Goal: Transaction & Acquisition: Purchase product/service

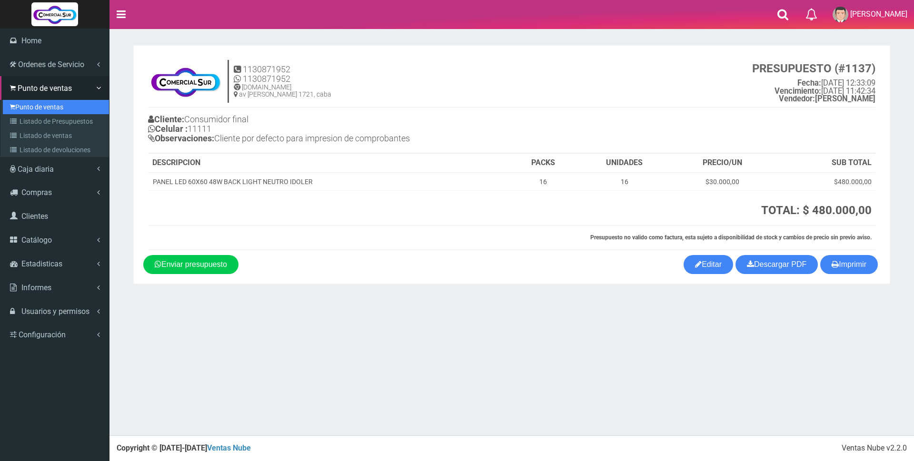
click at [19, 107] on link "Punto de ventas" at bounding box center [56, 107] width 106 height 14
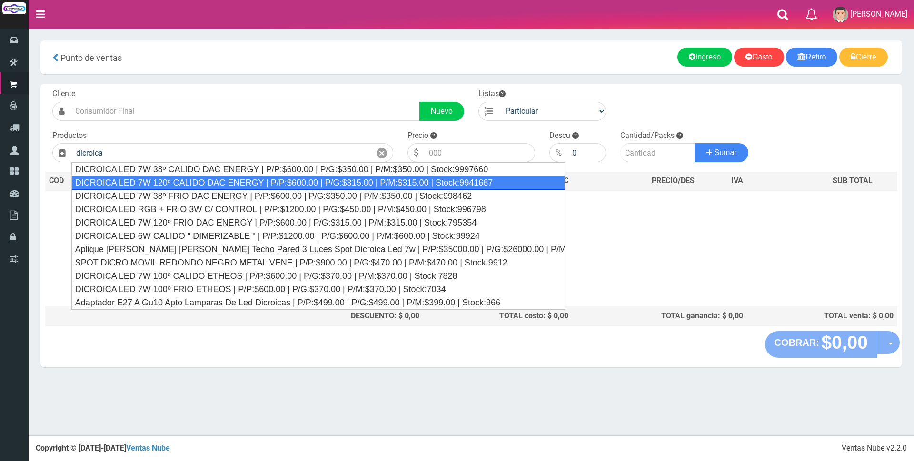
click at [310, 184] on div "DICROICA LED 7W 120º CALIDO DAC ENERGY | P/P:$600.00 | P/G:$315.00 | P/M:$315.0…" at bounding box center [317, 183] width 493 height 14
type input "DICROICA LED 7W 120º CALIDO DAC ENERGY | P/P:$600.00 | P/G:$315.00 | P/M:$315.0…"
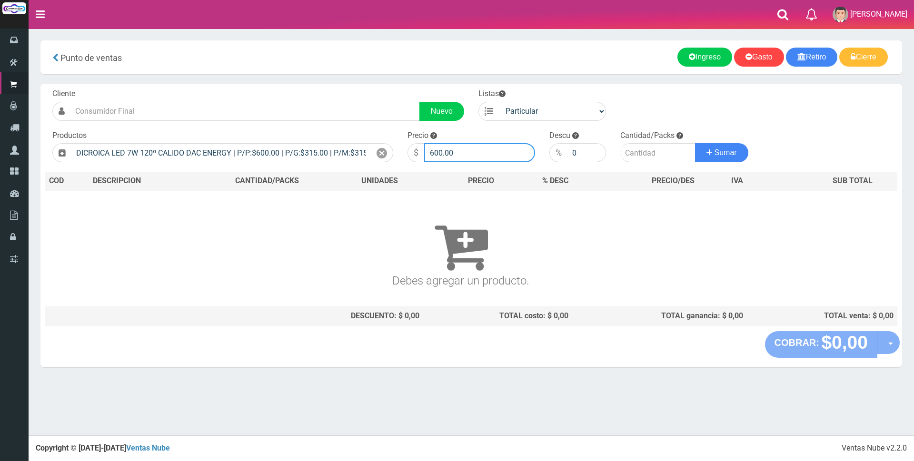
click at [468, 150] on input "600.00" at bounding box center [479, 152] width 111 height 19
type input "6"
type input "1875"
click at [634, 155] on input "number" at bounding box center [657, 152] width 75 height 19
type input "8"
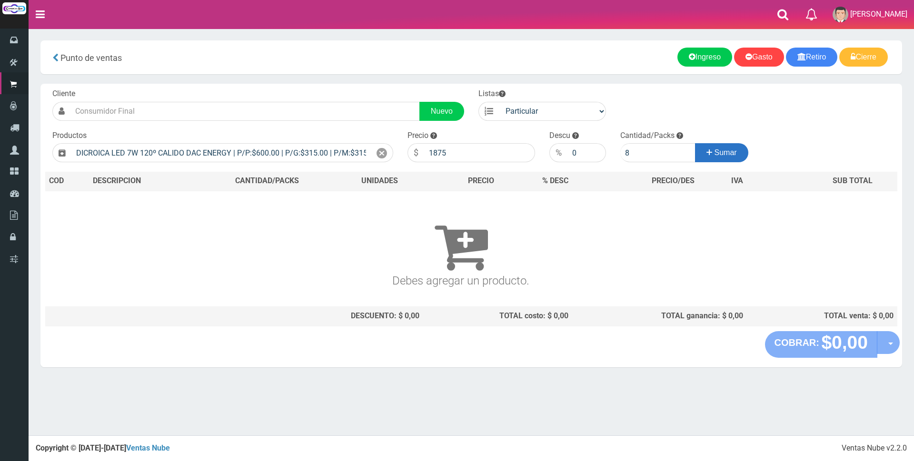
click at [706, 151] on icon at bounding box center [709, 153] width 6 height 14
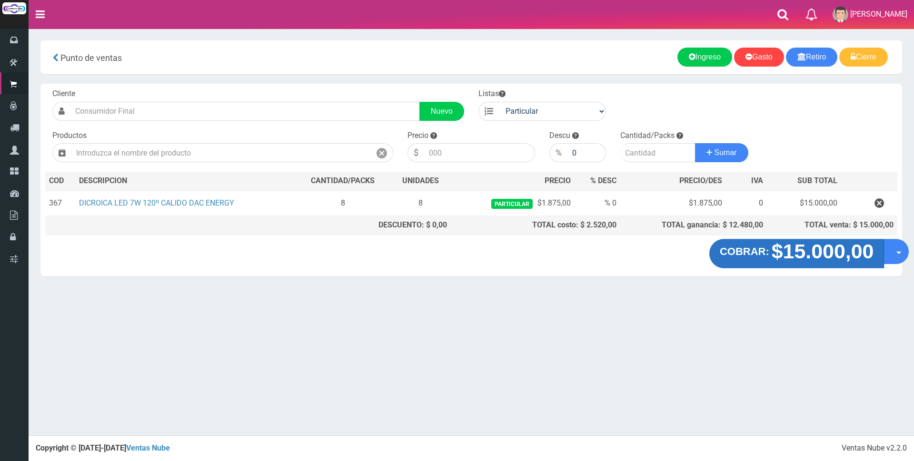
click at [767, 255] on strong "COBRAR:" at bounding box center [743, 251] width 49 height 11
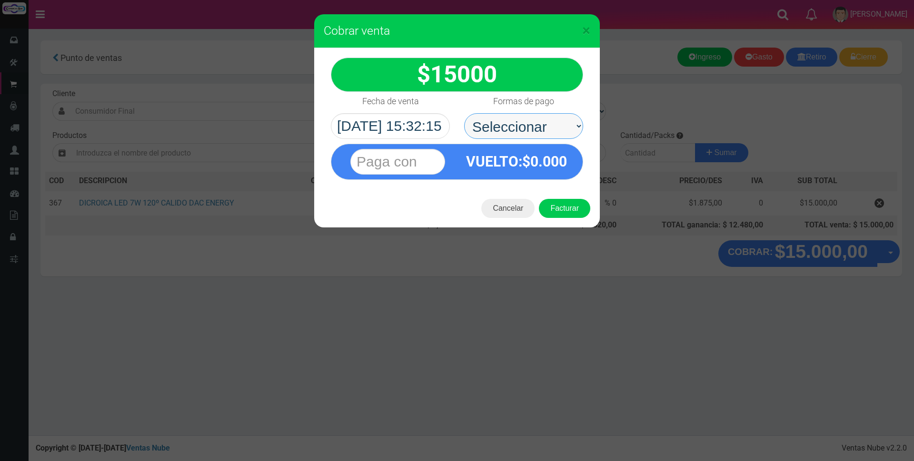
click at [486, 125] on select "Seleccionar Efectivo Tarjeta de Crédito Depósito Débito" at bounding box center [523, 126] width 119 height 26
select select "Tarjeta de Crédito"
click at [464, 113] on select "Seleccionar Efectivo Tarjeta de Crédito Depósito Débito" at bounding box center [523, 126] width 119 height 26
click at [419, 160] on input "text" at bounding box center [397, 162] width 95 height 26
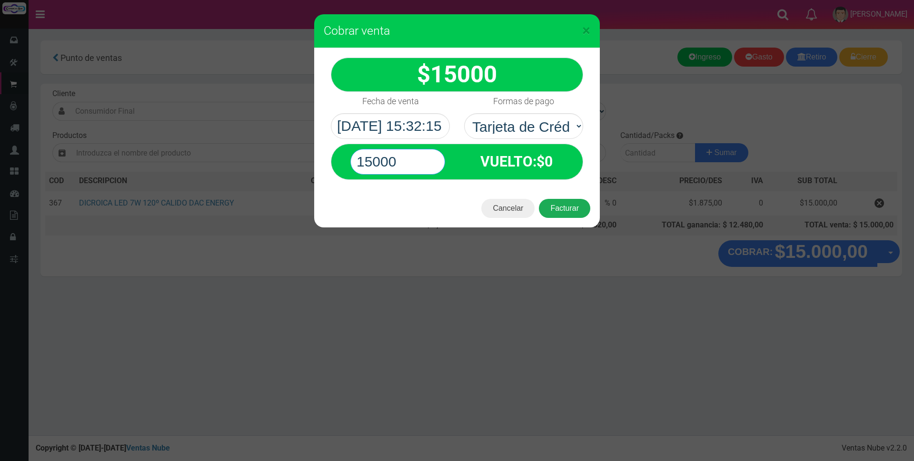
type input "15000"
click at [559, 205] on button "Facturar" at bounding box center [564, 208] width 51 height 19
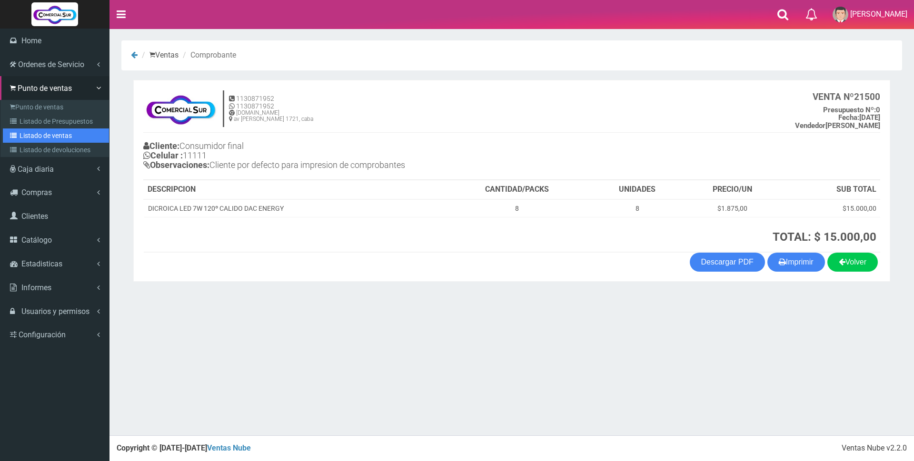
click at [38, 137] on link "Listado de ventas" at bounding box center [56, 135] width 106 height 14
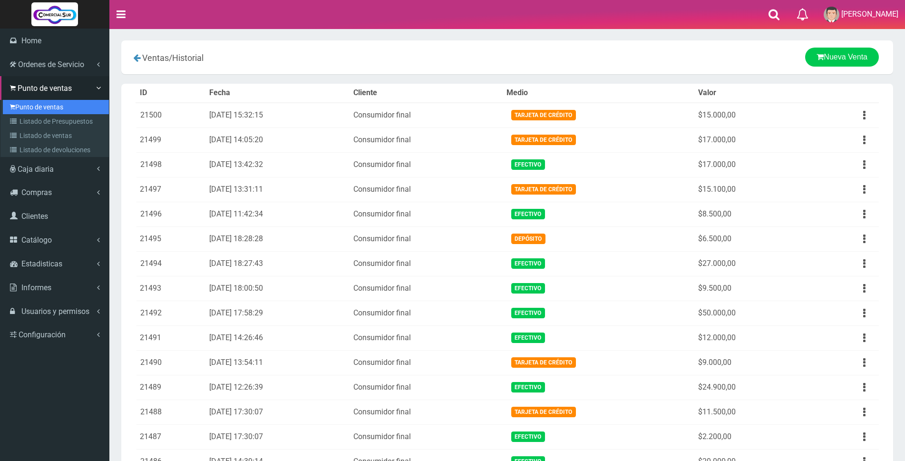
click at [28, 106] on link "Punto de ventas" at bounding box center [56, 107] width 106 height 14
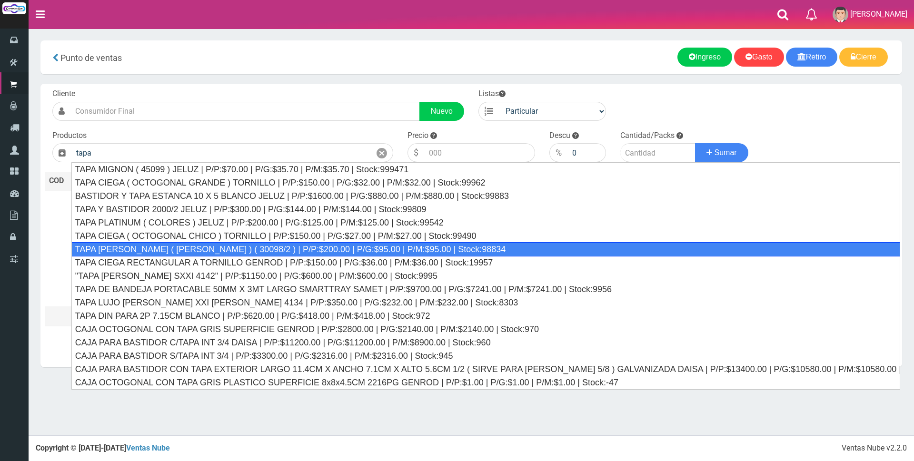
click at [202, 247] on div "TAPA REGINA JELUZ ( BLANCO ) ( 30098/2 ) | P/P:$200.00 | P/G:$95.00 | P/M:$95.0…" at bounding box center [485, 249] width 828 height 14
type input "TAPA REGINA JELUZ ( BLANCO ) ( 30098/2 ) | P/P:$200.00 | P/G:$95.00 | P/M:$95.0…"
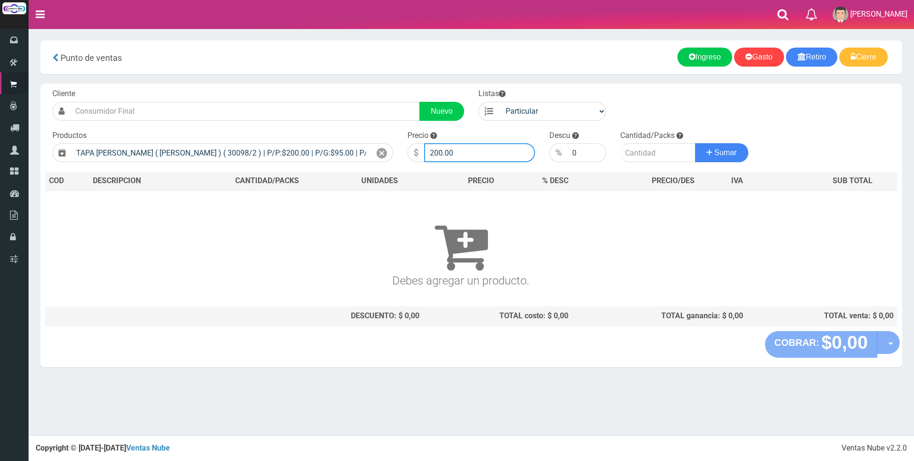
click at [473, 151] on input "200.00" at bounding box center [479, 152] width 111 height 19
type input "2"
type input "1000"
click at [655, 155] on input "number" at bounding box center [657, 152] width 75 height 19
type input "12"
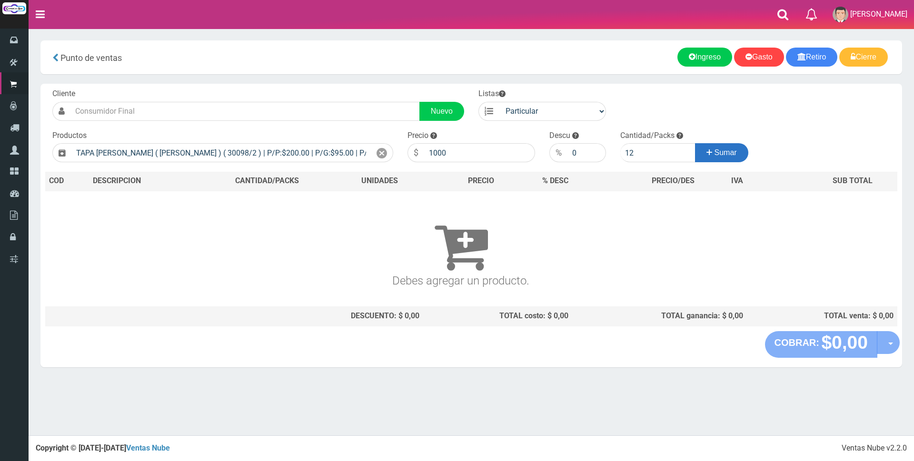
click at [706, 153] on icon at bounding box center [709, 153] width 6 height 14
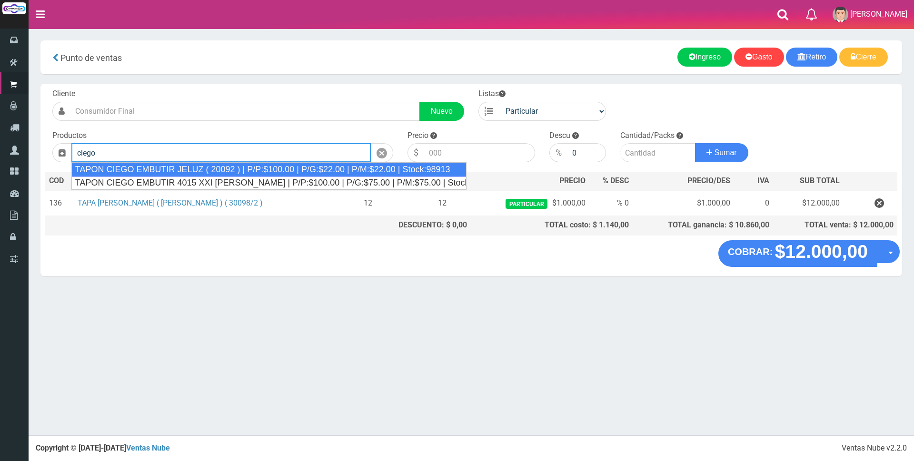
click at [314, 168] on div "TAPON CIEGO EMBUTIR JELUZ ( 20092 ) | P/P:$100.00 | P/G:$22.00 | P/M:$22.00 | S…" at bounding box center [268, 169] width 395 height 14
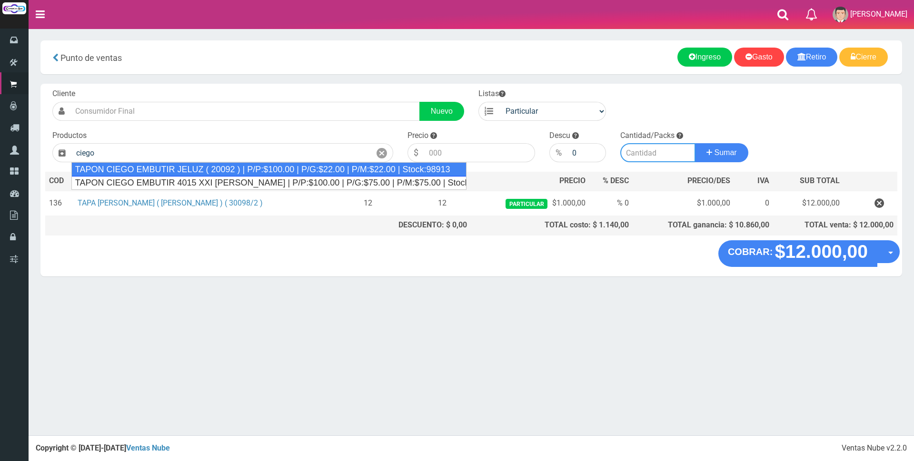
type input "TAPON CIEGO EMBUTIR JELUZ ( 20092 ) | P/P:$100.00 | P/G:$22.00 | P/M:$22.00 | S…"
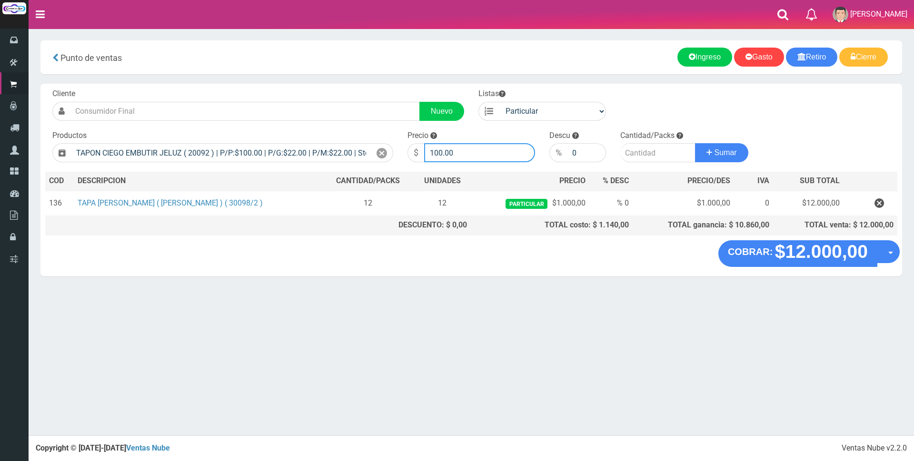
click at [466, 148] on input "100.00" at bounding box center [479, 152] width 111 height 19
type input "1"
type input "300"
click at [632, 149] on input "number" at bounding box center [657, 152] width 75 height 19
type input "12"
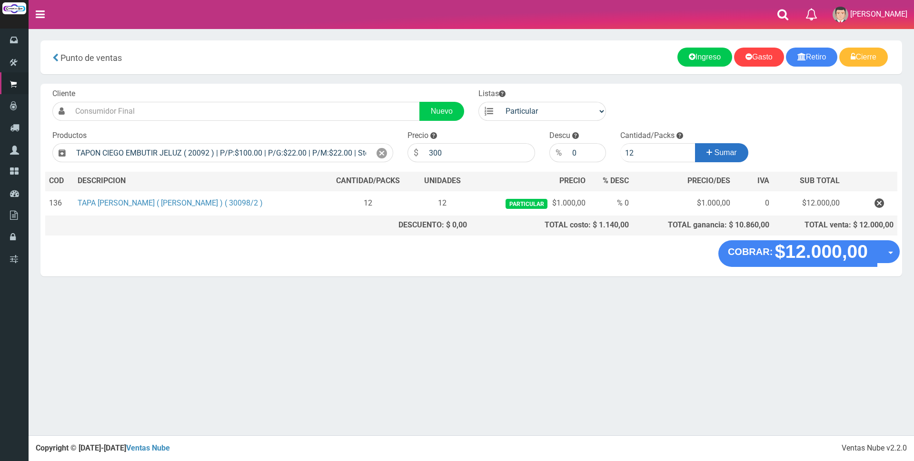
click at [725, 152] on span "Sumar" at bounding box center [725, 152] width 22 height 8
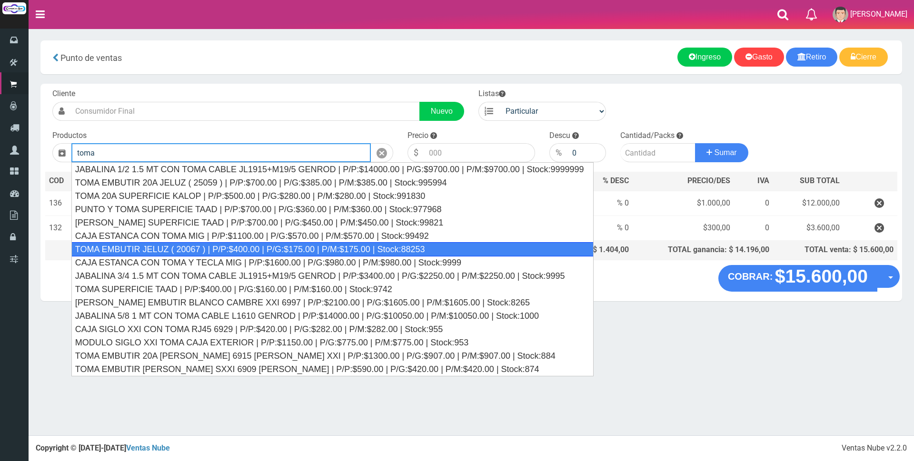
click at [187, 249] on div "TOMA EMBUTIR JELUZ ( 20067 ) | P/P:$400.00 | P/G:$175.00 | P/M:$175.00 | Stock:…" at bounding box center [332, 249] width 522 height 14
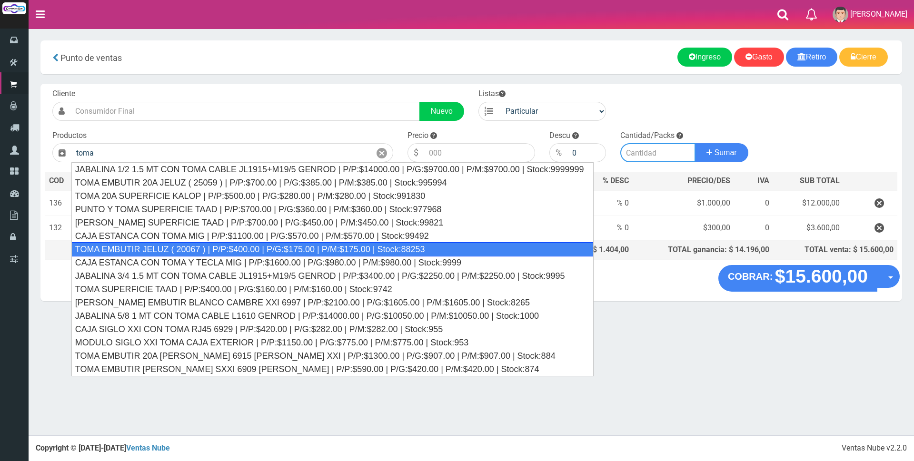
type input "TOMA EMBUTIR JELUZ ( 20067 ) | P/P:$400.00 | P/G:$175.00 | P/M:$175.00 | Stock:…"
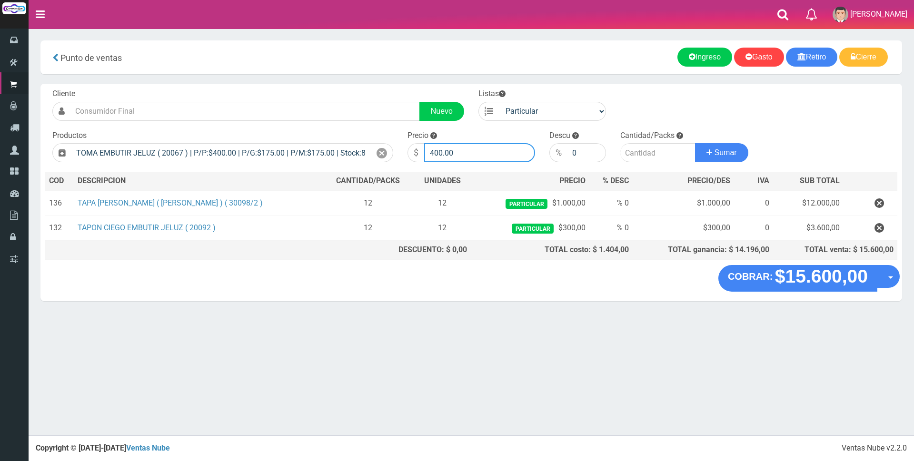
click at [468, 147] on input "400.00" at bounding box center [479, 152] width 111 height 19
type input "4"
type input "1300"
click at [635, 149] on input "number" at bounding box center [657, 152] width 75 height 19
type input "6"
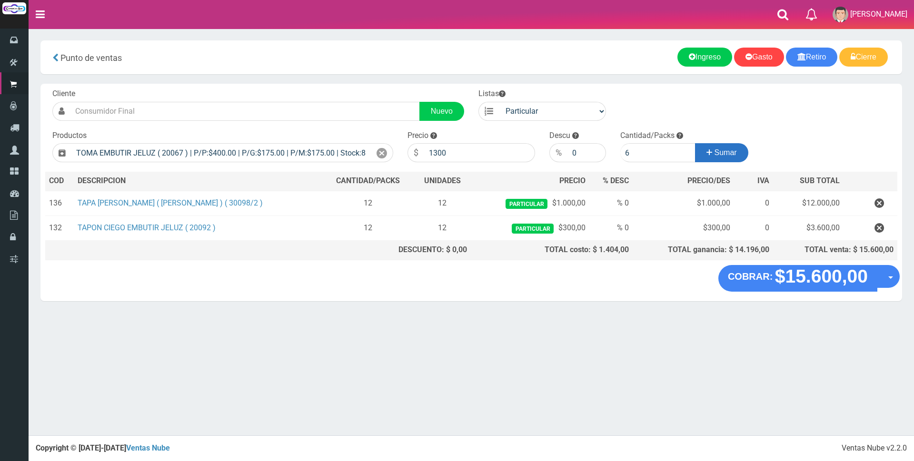
click at [707, 154] on icon at bounding box center [709, 153] width 6 height 14
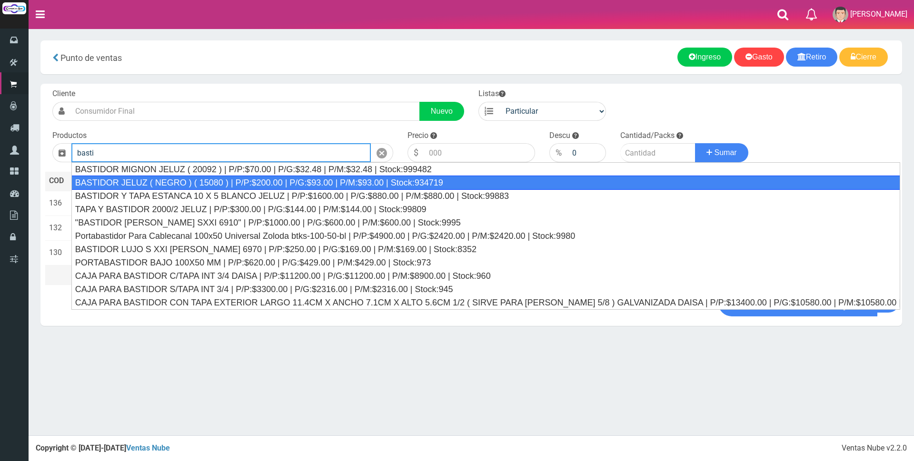
click at [525, 182] on div "BASTIDOR JELUZ ( NEGRO ) ( 15080 ) | P/P:$200.00 | P/G:$93.00 | P/M:$93.00 | St…" at bounding box center [485, 183] width 828 height 14
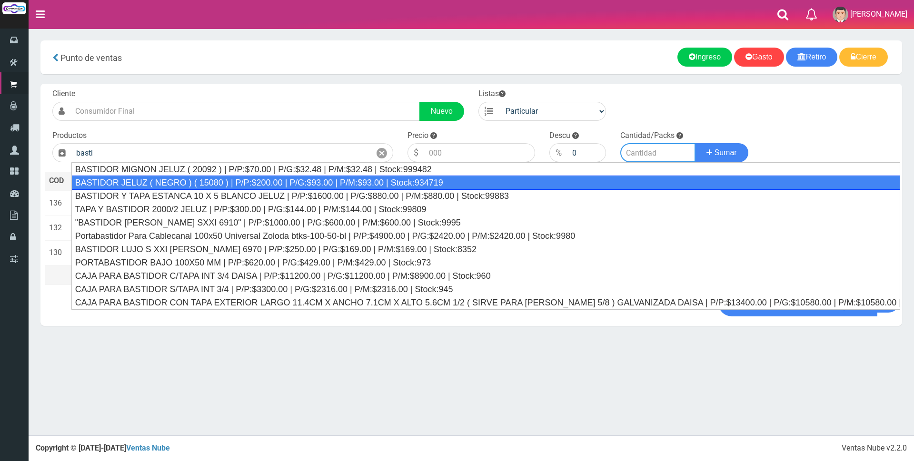
type input "BASTIDOR JELUZ ( NEGRO ) ( 15080 ) | P/P:$200.00 | P/G:$93.00 | P/M:$93.00 | St…"
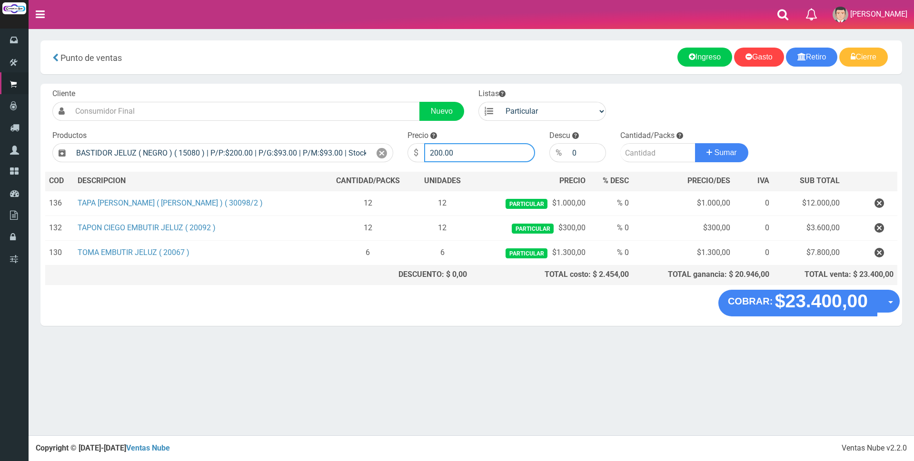
click at [505, 157] on input "200.00" at bounding box center [479, 152] width 111 height 19
type input "2"
type input "400"
click at [654, 152] on input "number" at bounding box center [657, 152] width 75 height 19
type input "12"
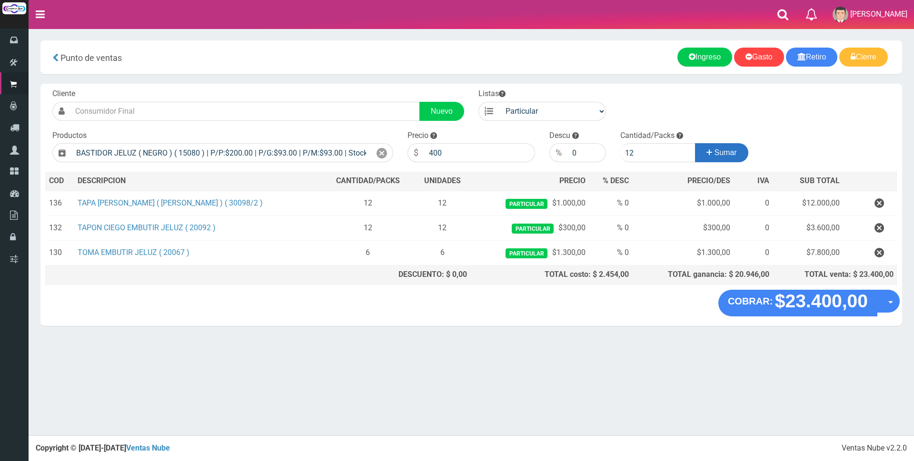
click at [707, 151] on icon at bounding box center [709, 153] width 6 height 14
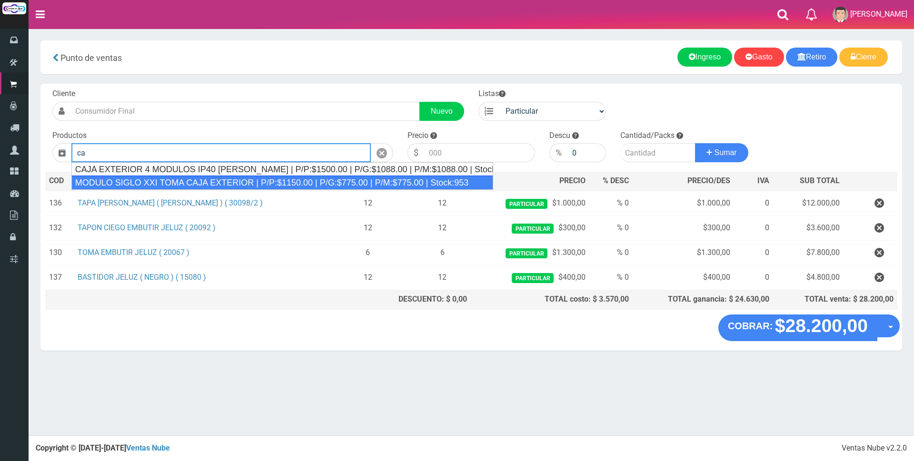
type input "c"
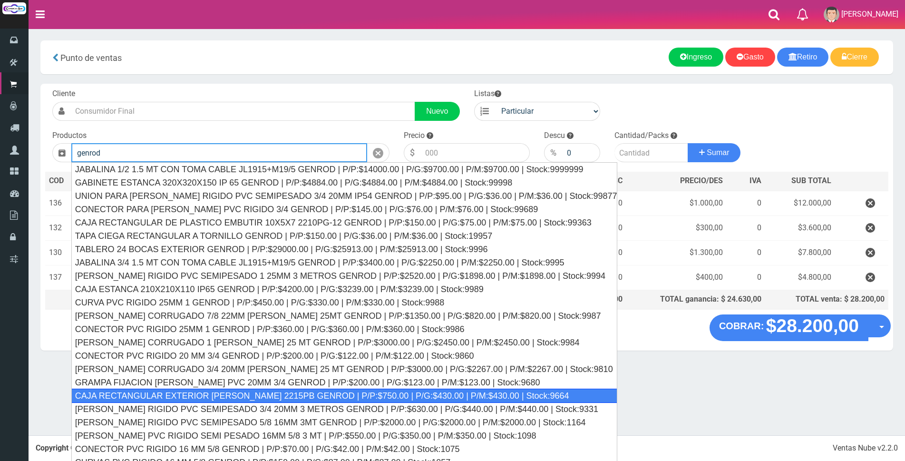
click at [258, 393] on div "CAJA RECTANGULAR EXTERIOR BLANCO 2215PB GENROD | P/P:$750.00 | P/G:$430.00 | P/…" at bounding box center [344, 396] width 547 height 14
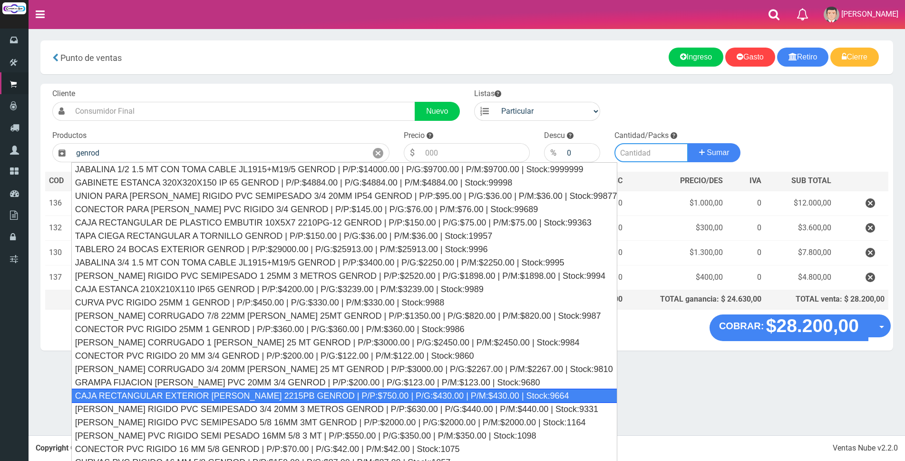
type input "CAJA RECTANGULAR EXTERIOR BLANCO 2215PB GENROD | P/P:$750.00 | P/G:$430.00 | P/…"
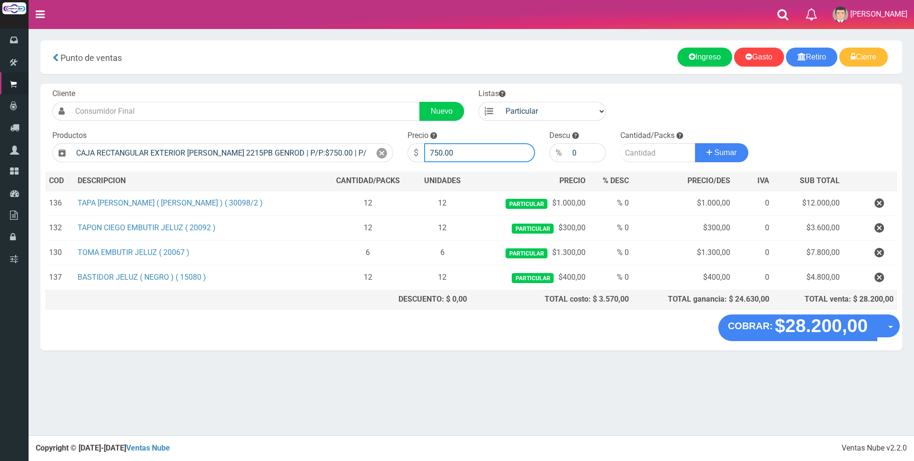
click at [472, 155] on input "750.00" at bounding box center [479, 152] width 111 height 19
type input "7"
type input "3900"
click at [646, 156] on input "number" at bounding box center [657, 152] width 75 height 19
type input "6"
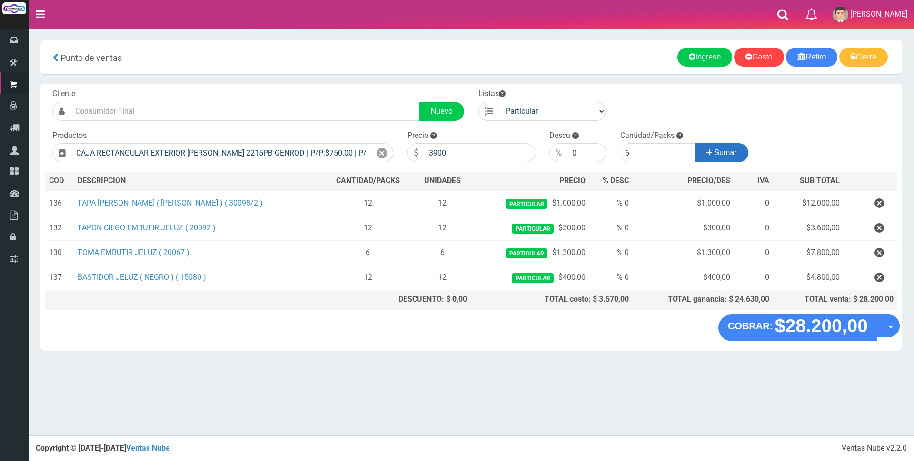
click at [721, 153] on span "Sumar" at bounding box center [725, 152] width 22 height 8
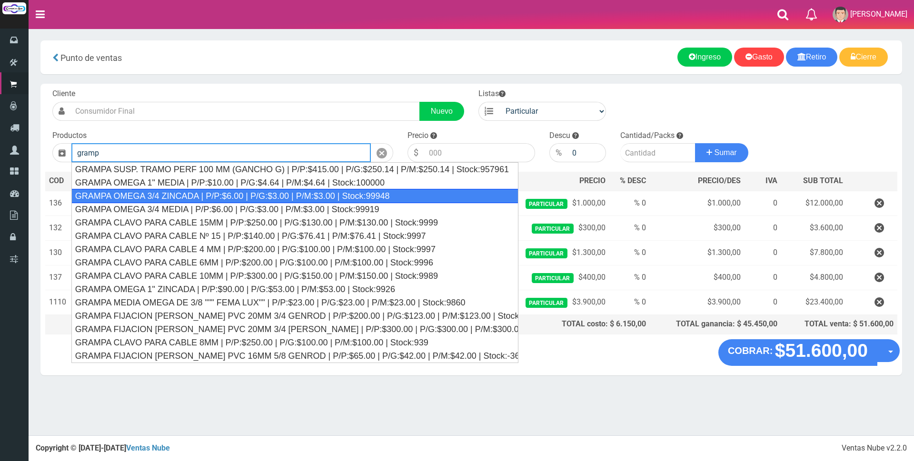
click at [207, 197] on div "GRAMPA OMEGA 3/4 ZINCADA | P/P:$6.00 | P/G:$3.00 | P/M:$3.00 | Stock:99948" at bounding box center [294, 196] width 447 height 14
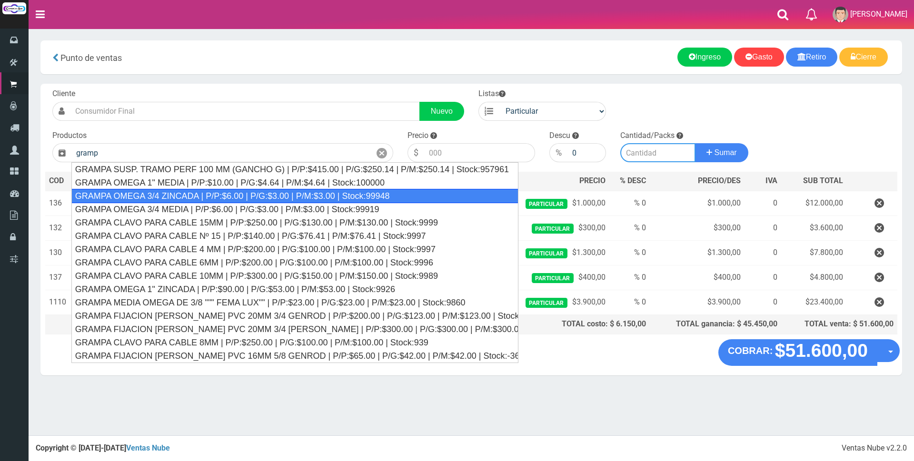
type input "GRAMPA OMEGA 3/4 ZINCADA | P/P:$6.00 | P/G:$3.00 | P/M:$3.00 | Stock:99948"
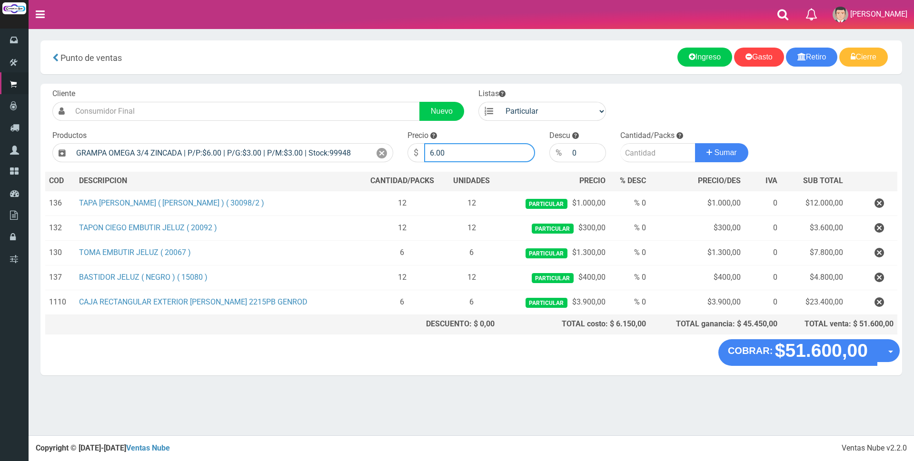
click at [472, 154] on input "6.00" at bounding box center [479, 152] width 111 height 19
type input "6"
type input "60"
click at [639, 152] on input "number" at bounding box center [657, 152] width 75 height 19
type input "10"
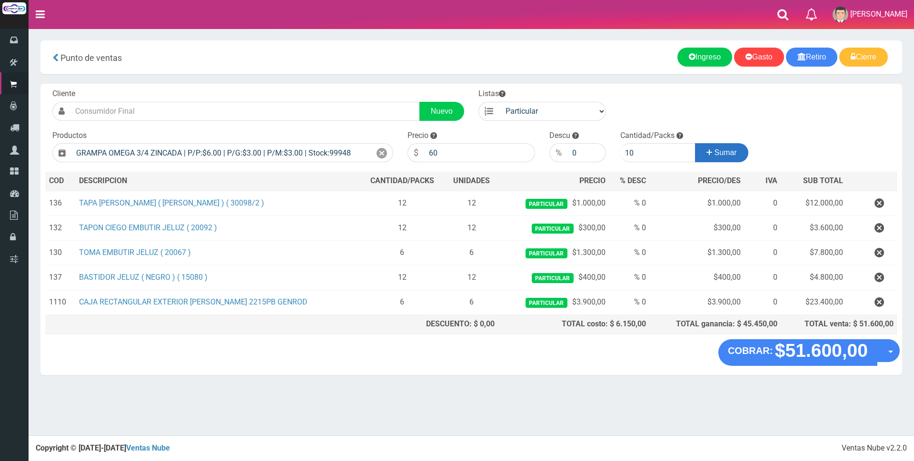
click at [726, 156] on span "Sumar" at bounding box center [725, 152] width 22 height 8
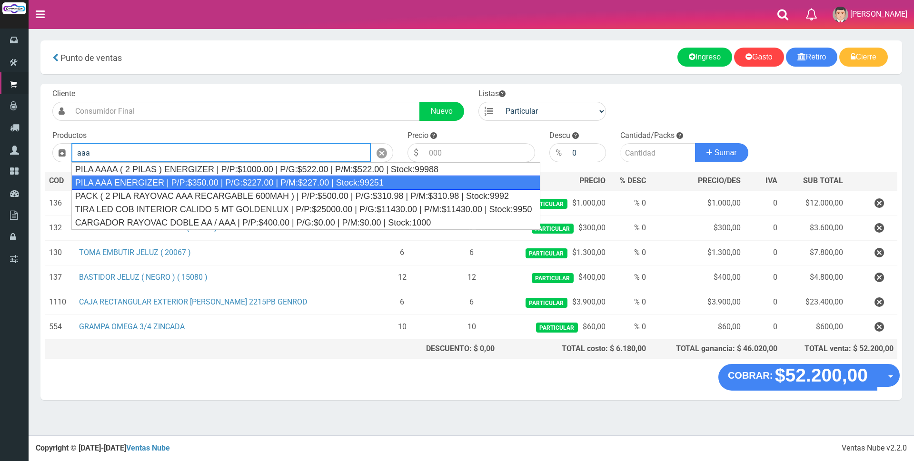
click at [270, 186] on div "PILA AAA ENERGIZER | P/P:$350.00 | P/G:$227.00 | P/M:$227.00 | Stock:99251" at bounding box center [305, 183] width 469 height 14
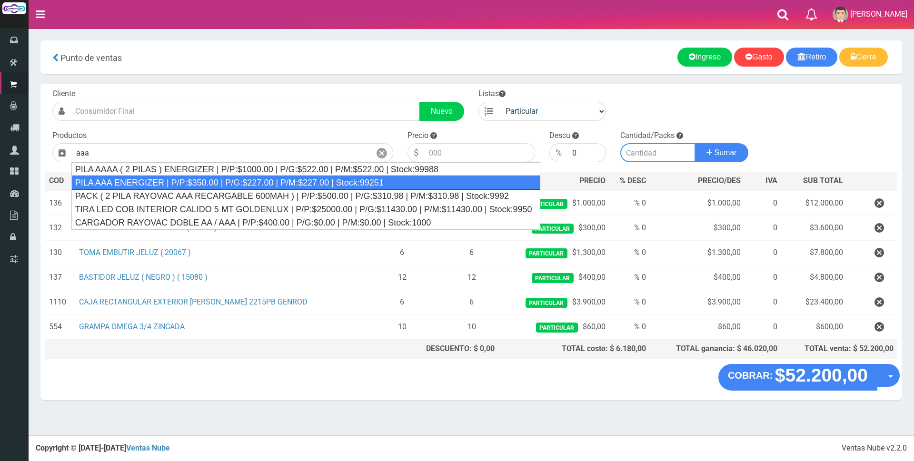
type input "PILA AAA ENERGIZER | P/P:$350.00 | P/G:$227.00 | P/M:$227.00 | Stock:99251"
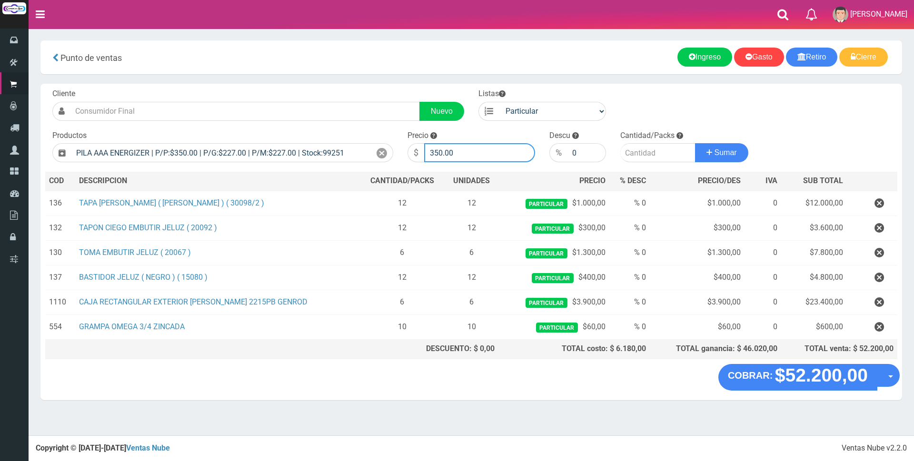
click at [465, 152] on input "350.00" at bounding box center [479, 152] width 111 height 19
type input "3"
type input "1800"
click at [633, 152] on input "number" at bounding box center [657, 152] width 75 height 19
type input "2"
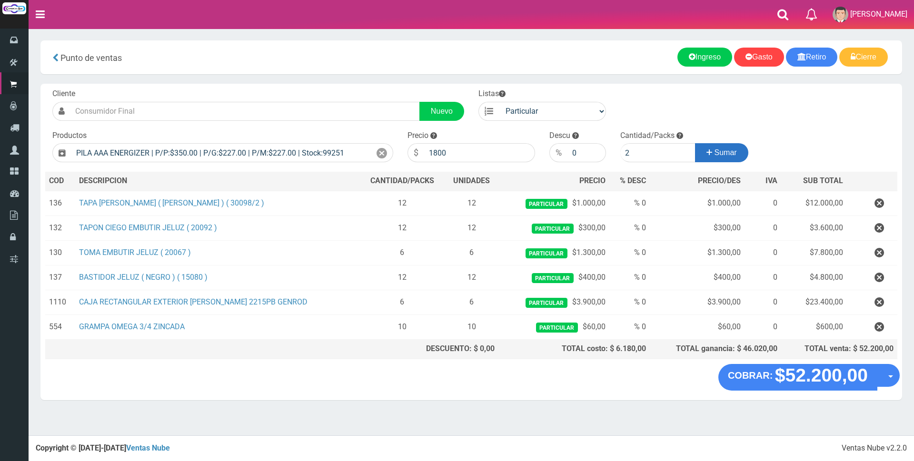
click at [708, 151] on icon at bounding box center [709, 153] width 6 height 14
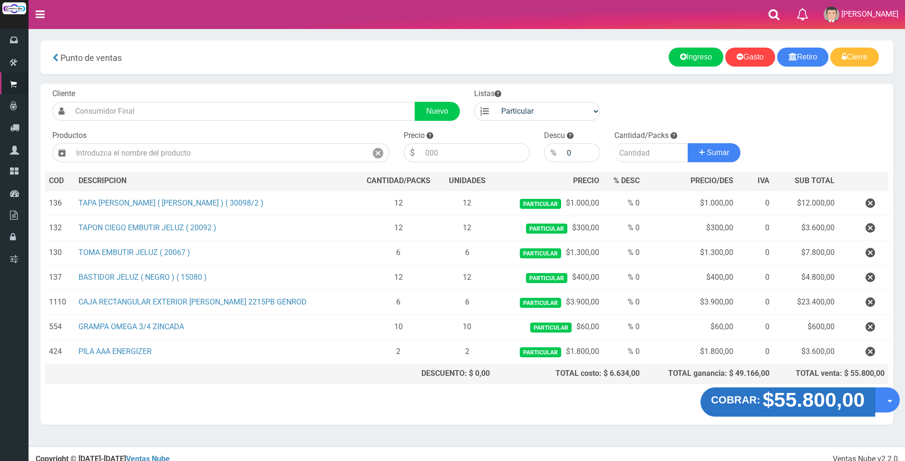
click at [819, 404] on strong "$55.800,00" at bounding box center [814, 400] width 102 height 22
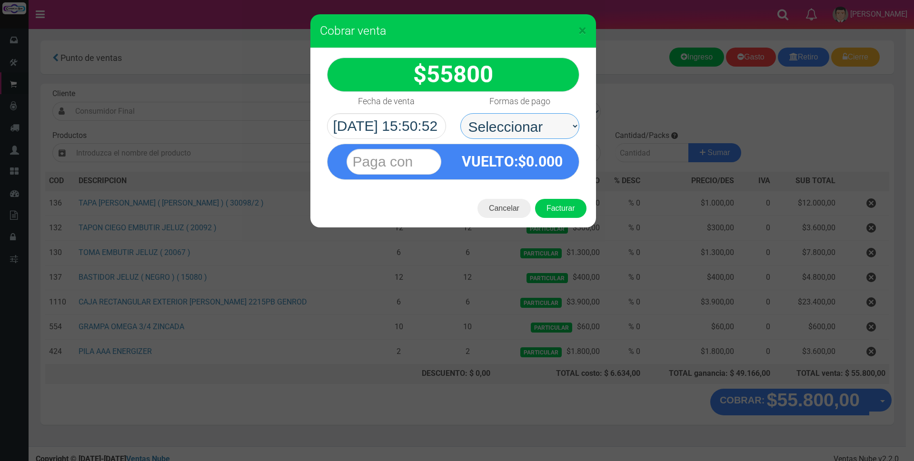
click at [482, 122] on select "Seleccionar Efectivo Tarjeta de Crédito Depósito Débito" at bounding box center [519, 126] width 119 height 26
select select "Tarjeta de Crédito"
click at [460, 113] on select "Seleccionar Efectivo Tarjeta de Crédito Depósito Débito" at bounding box center [519, 126] width 119 height 26
click at [426, 158] on input "text" at bounding box center [393, 162] width 95 height 26
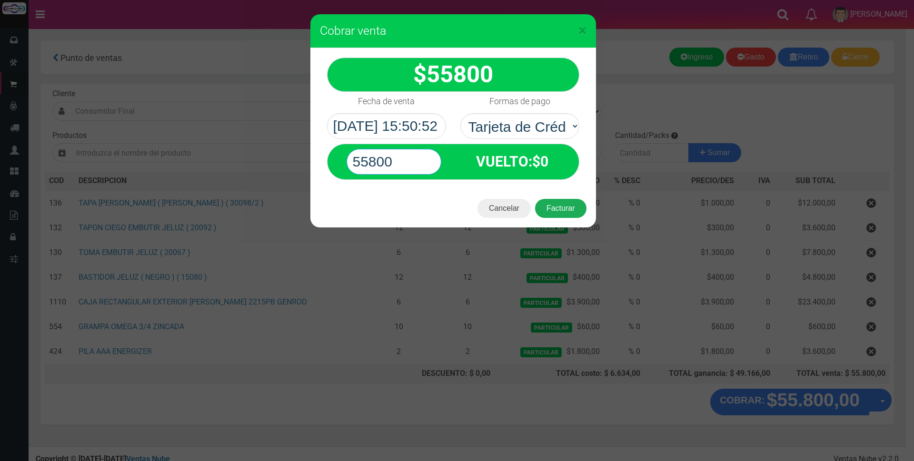
type input "55800"
click at [557, 209] on button "Facturar" at bounding box center [560, 208] width 51 height 19
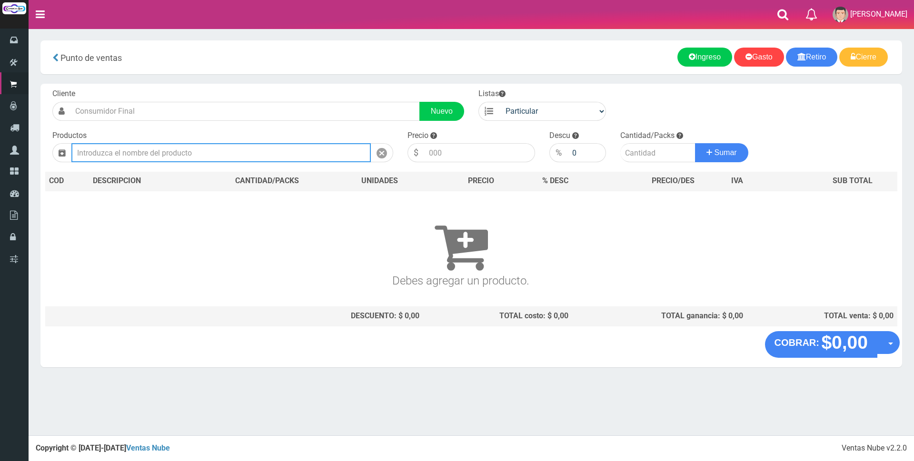
click at [214, 151] on input "text" at bounding box center [220, 152] width 299 height 19
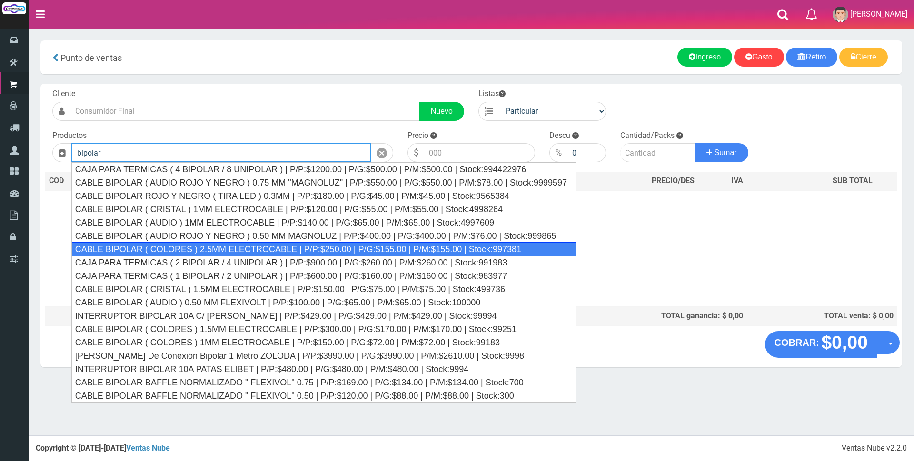
click at [268, 250] on div "CABLE BIPOLAR ( COLORES ) 2.5MM ELECTROCABLE | P/P:$250.00 | P/G:$155.00 | P/M:…" at bounding box center [323, 249] width 505 height 14
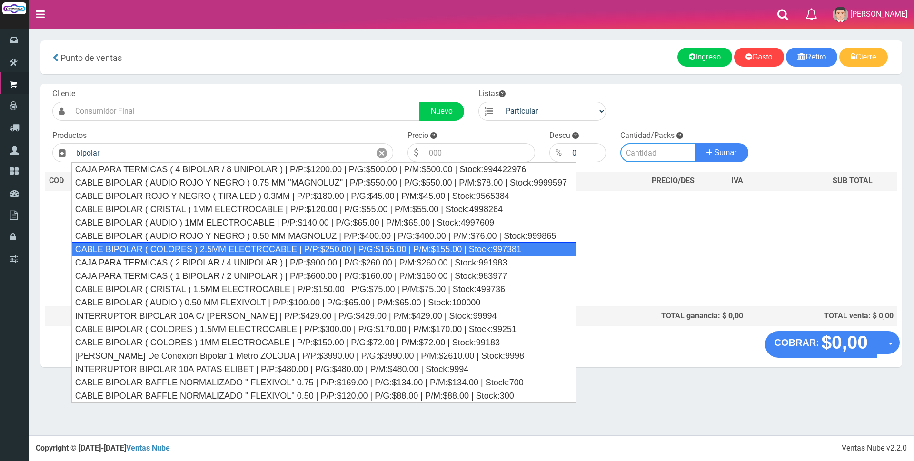
type input "CABLE BIPOLAR ( COLORES ) 2.5MM ELECTROCABLE | P/P:$250.00 | P/G:$155.00 | P/M:…"
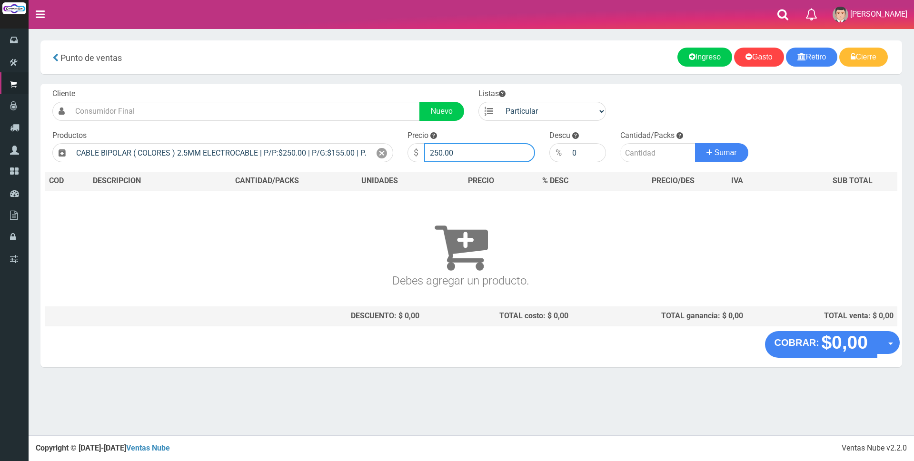
click at [464, 151] on input "250.00" at bounding box center [479, 152] width 111 height 19
type input "2"
type input "1950"
click at [645, 155] on input "number" at bounding box center [657, 152] width 75 height 19
type input "6"
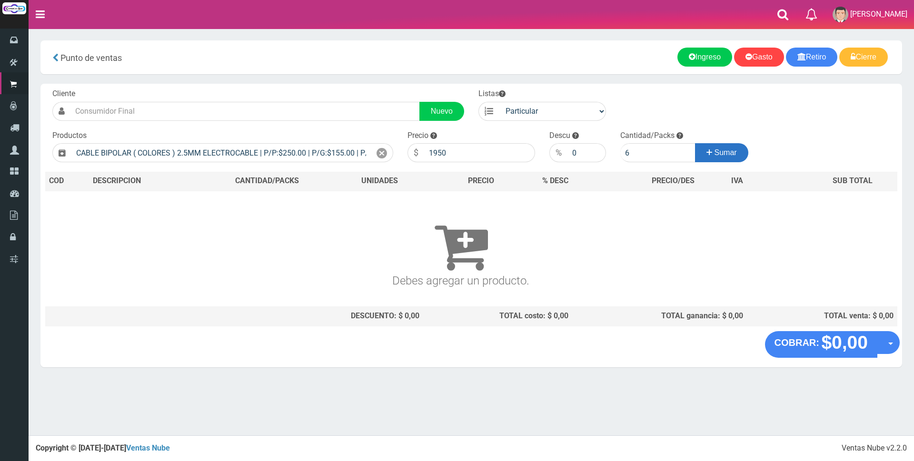
click at [731, 156] on span "Sumar" at bounding box center [725, 152] width 22 height 8
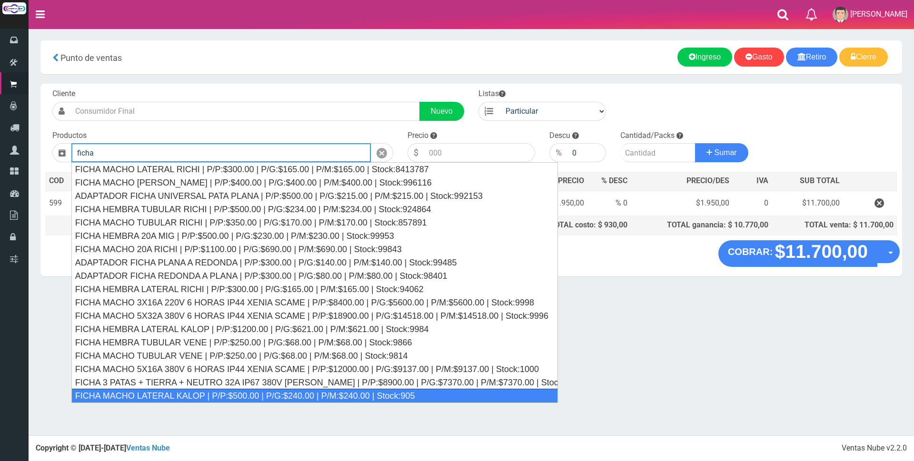
click at [253, 396] on div "FICHA MACHO LATERAL KALOP | P/P:$500.00 | P/G:$240.00 | P/M:$240.00 | Stock:905" at bounding box center [314, 396] width 486 height 14
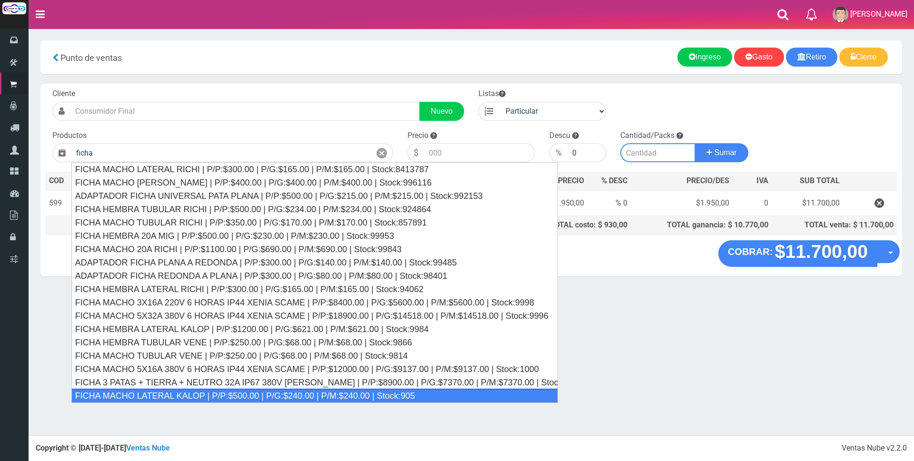
type input "FICHA MACHO LATERAL KALOP | P/P:$500.00 | P/G:$240.00 | P/M:$240.00 | Stock:905"
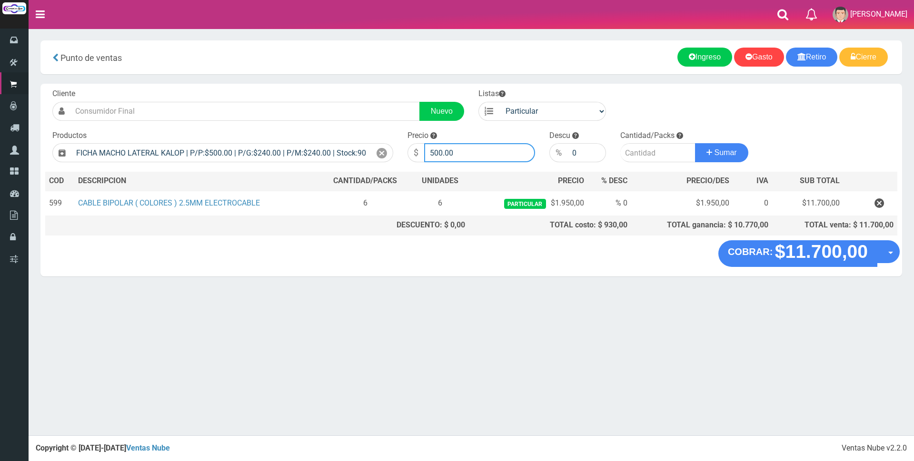
click at [480, 150] on input "500.00" at bounding box center [479, 152] width 111 height 19
type input "5"
type input "2500"
click at [659, 156] on input "number" at bounding box center [657, 152] width 75 height 19
type input "2"
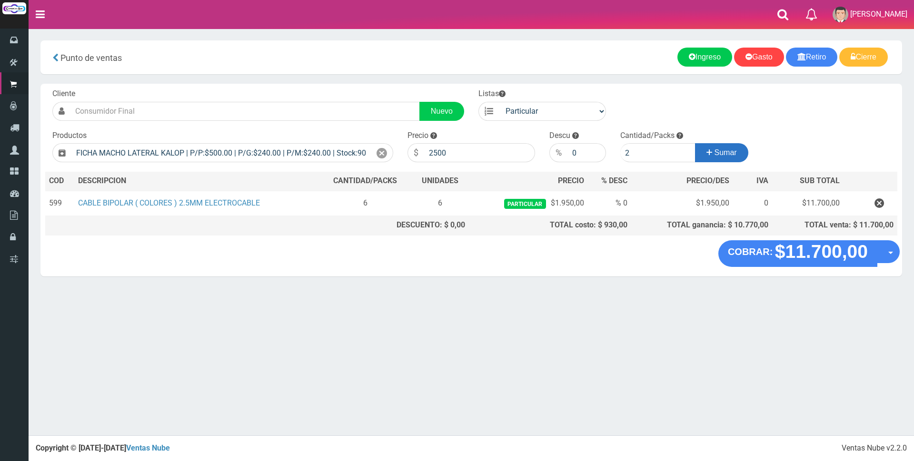
click at [718, 150] on span "Sumar" at bounding box center [725, 152] width 22 height 8
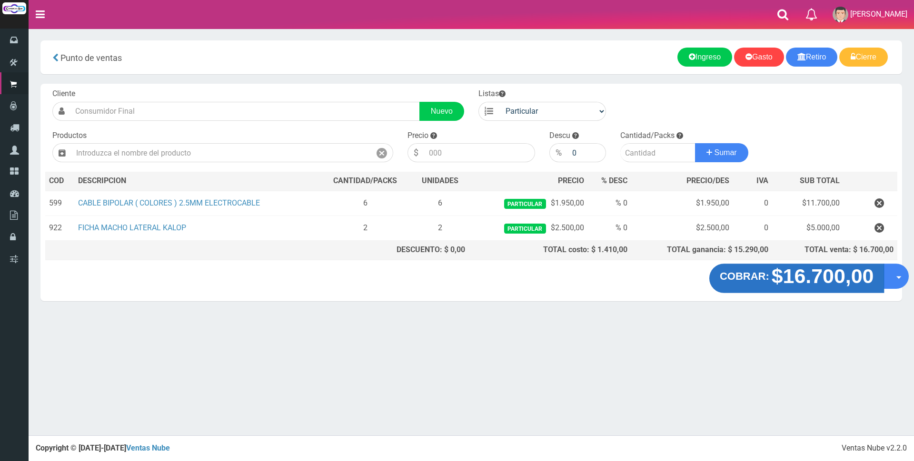
click at [824, 280] on strong "$16.700,00" at bounding box center [822, 276] width 102 height 22
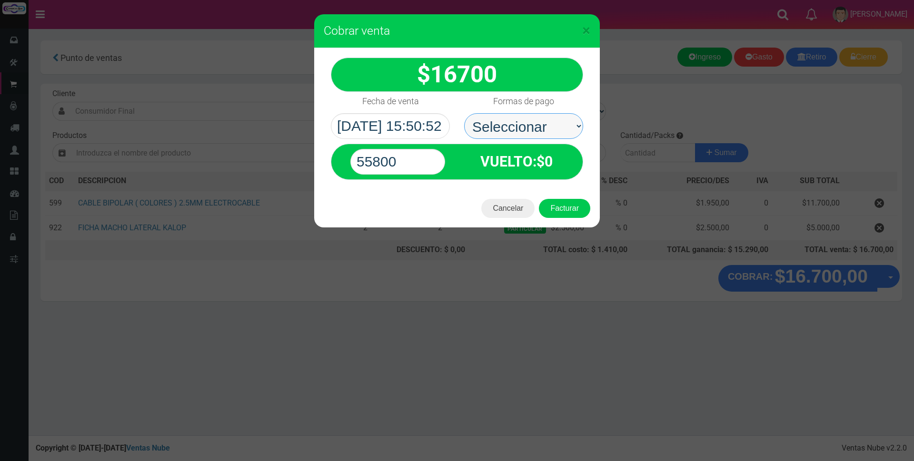
click at [502, 127] on select "Seleccionar Efectivo Tarjeta de Crédito Depósito Débito" at bounding box center [523, 126] width 119 height 26
select select "Tarjeta de Crédito"
click at [464, 113] on select "Seleccionar Efectivo Tarjeta de Crédito Depósito Débito" at bounding box center [523, 126] width 119 height 26
click at [414, 158] on input "55800" at bounding box center [397, 162] width 95 height 26
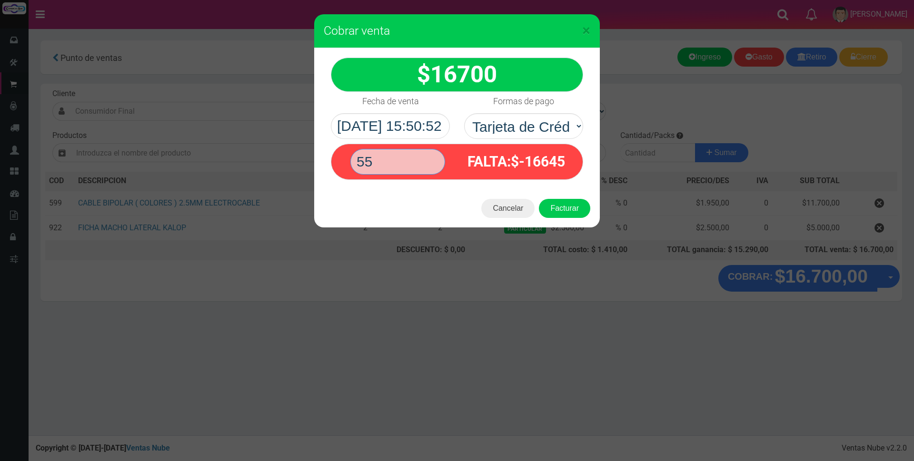
type input "5"
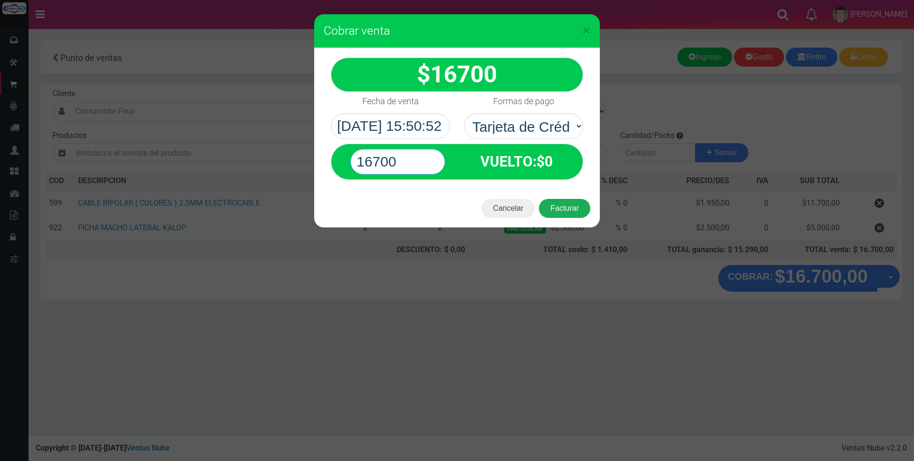
type input "16700"
click at [558, 211] on button "Facturar" at bounding box center [564, 208] width 51 height 19
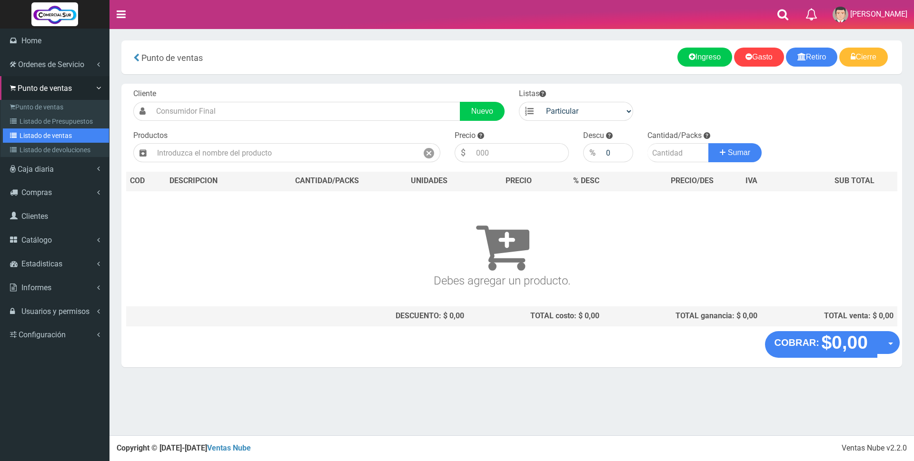
click at [24, 135] on link "Listado de ventas" at bounding box center [56, 135] width 106 height 14
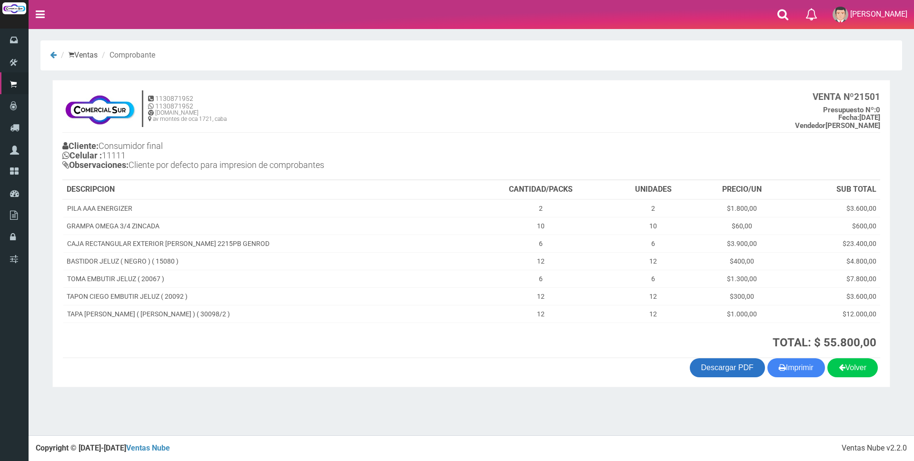
click at [738, 372] on link "Descargar PDF" at bounding box center [726, 367] width 75 height 19
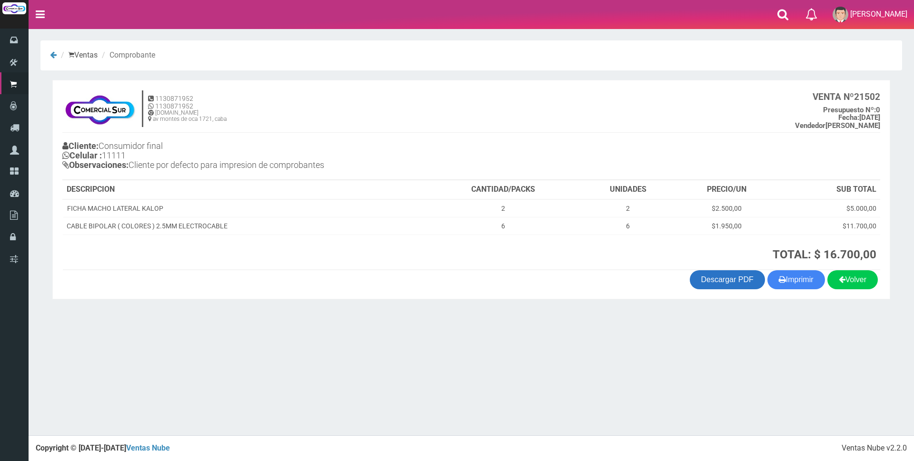
click at [722, 283] on link "Descargar PDF" at bounding box center [726, 279] width 75 height 19
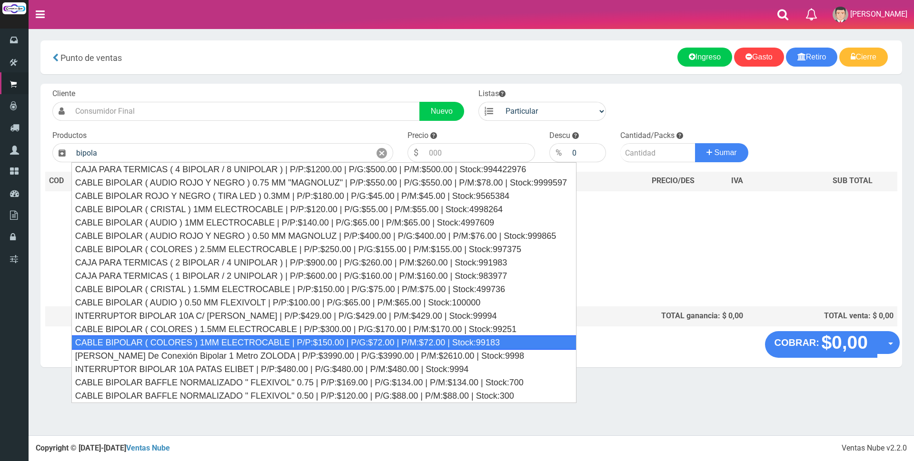
click at [344, 338] on div "CABLE BIPOLAR ( COLORES ) 1MM ELECTROCABLE | P/P:$150.00 | P/G:$72.00 | P/M:$72…" at bounding box center [323, 342] width 505 height 14
type input "CABLE BIPOLAR ( COLORES ) 1MM ELECTROCABLE | P/P:$150.00 | P/G:$72.00 | P/M:$72…"
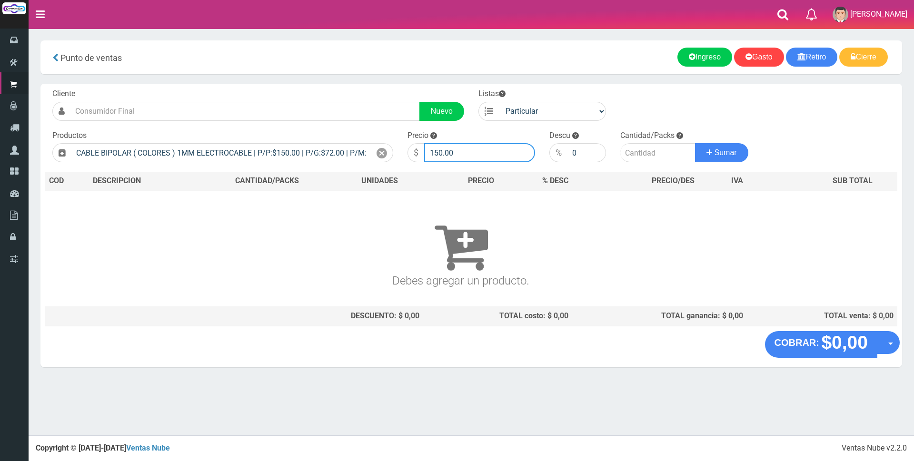
click at [460, 151] on input "150.00" at bounding box center [479, 152] width 111 height 19
type input "1"
type input "1300"
click at [656, 157] on input "number" at bounding box center [657, 152] width 75 height 19
type input "5"
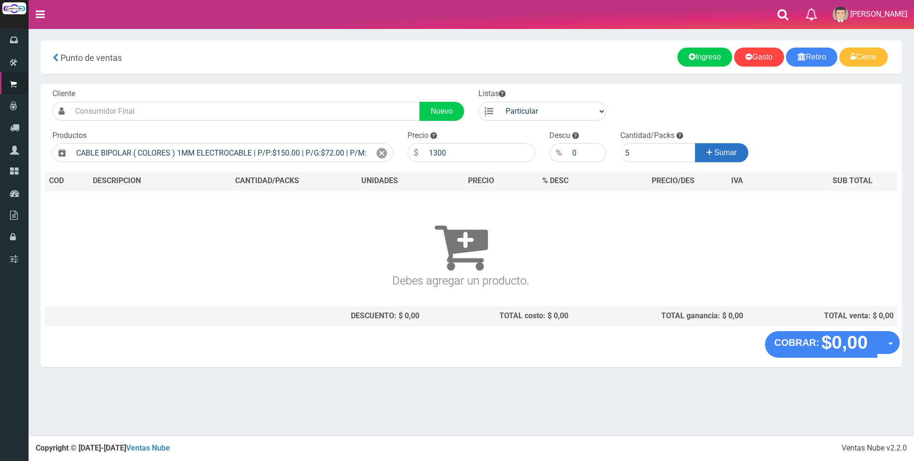
click at [709, 150] on icon at bounding box center [709, 153] width 6 height 14
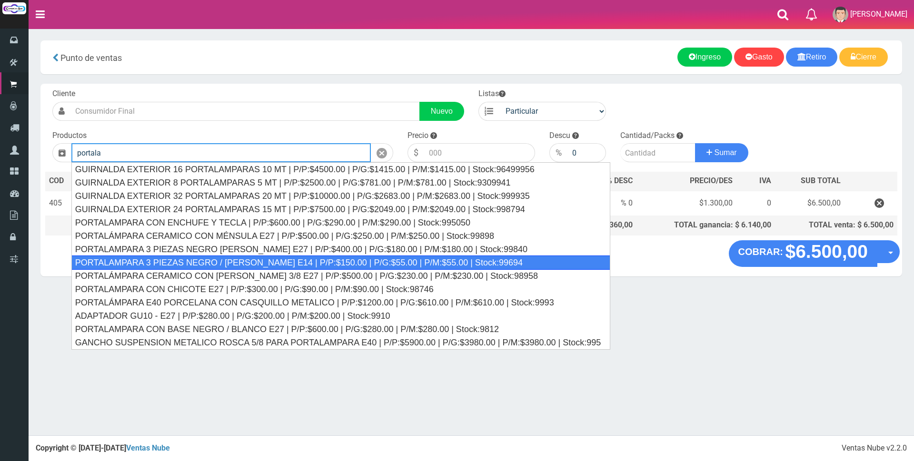
click at [230, 264] on div "PORTALAMPARA 3 PIEZAS NEGRO / BLANCO E14 | P/P:$150.00 | P/G:$55.00 | P/M:$55.0…" at bounding box center [340, 263] width 539 height 14
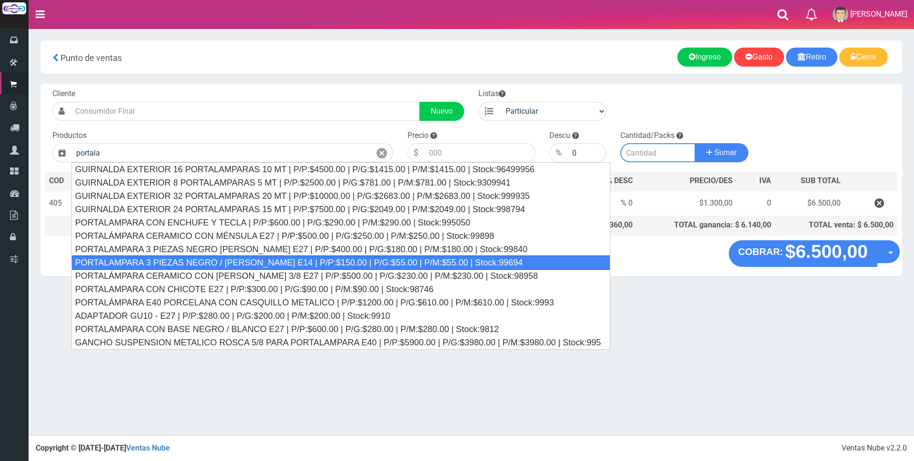
type input "PORTALAMPARA 3 PIEZAS NEGRO / BLANCO E14 | P/P:$150.00 | P/G:$55.00 | P/M:$55.0…"
type input "150.00"
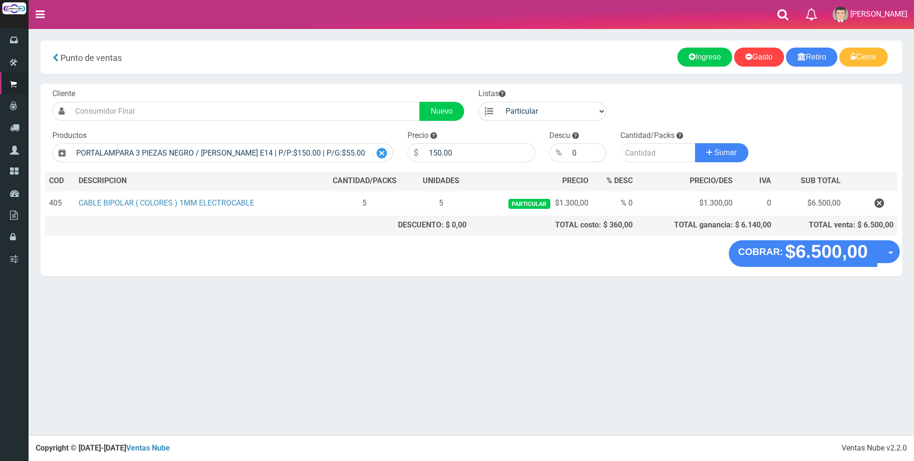
click at [379, 151] on icon at bounding box center [381, 154] width 10 height 14
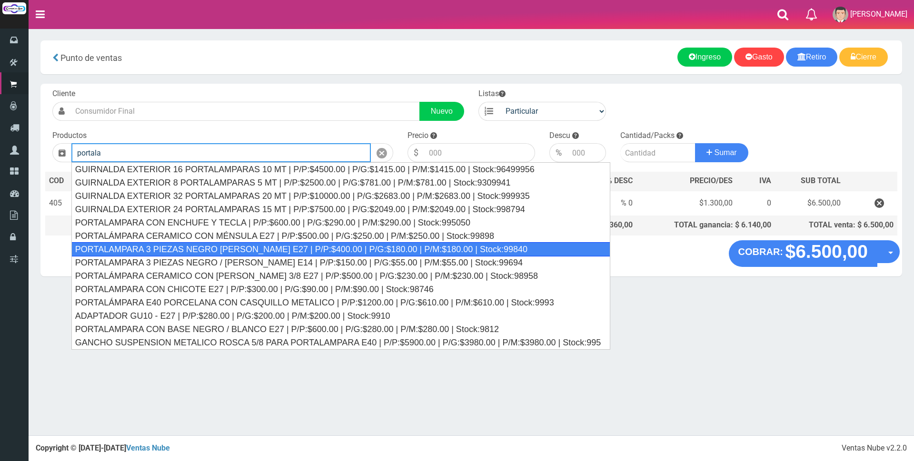
click at [309, 252] on div "PORTALAMPARA 3 PIEZAS NEGRO BLANCO E27 | P/P:$400.00 | P/G:$180.00 | P/M:$180.0…" at bounding box center [340, 249] width 539 height 14
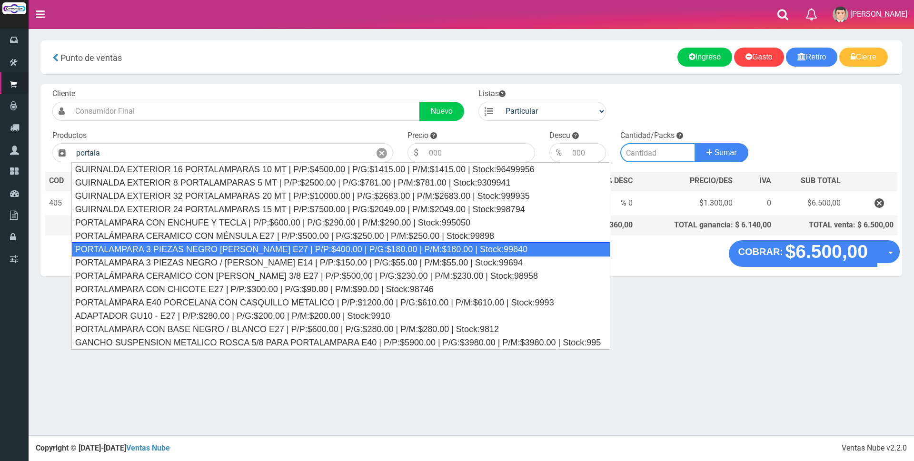
type input "PORTALAMPARA 3 PIEZAS NEGRO BLANCO E27 | P/P:$400.00 | P/G:$180.00 | P/M:$180.0…"
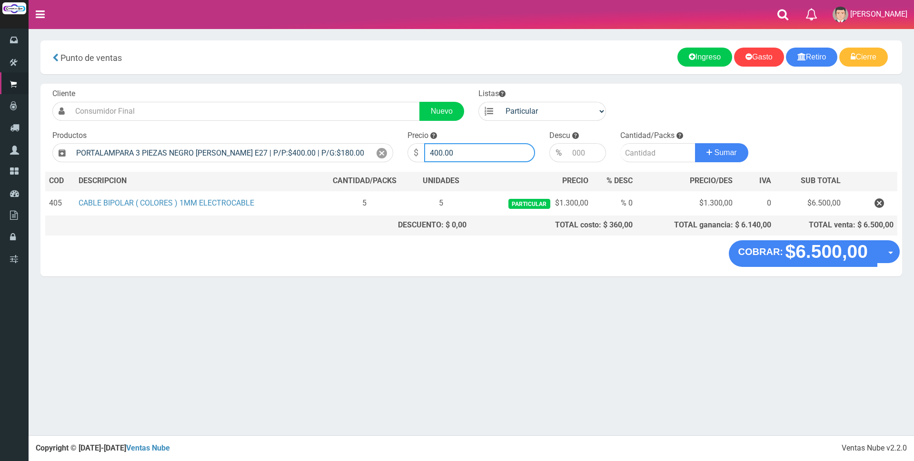
click at [465, 148] on input "400.00" at bounding box center [479, 152] width 111 height 19
type input "4"
type input "1800"
click at [654, 155] on input "number" at bounding box center [657, 152] width 75 height 19
type input "4"
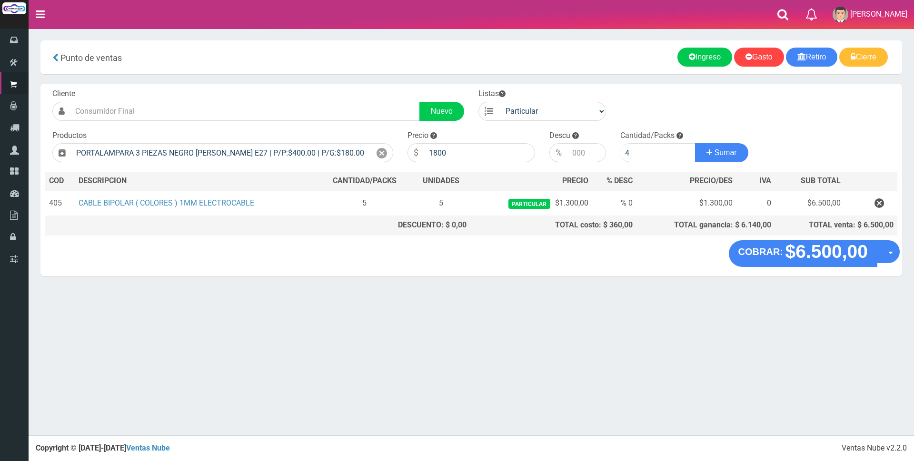
click at [699, 154] on button "Sumar" at bounding box center [721, 152] width 53 height 19
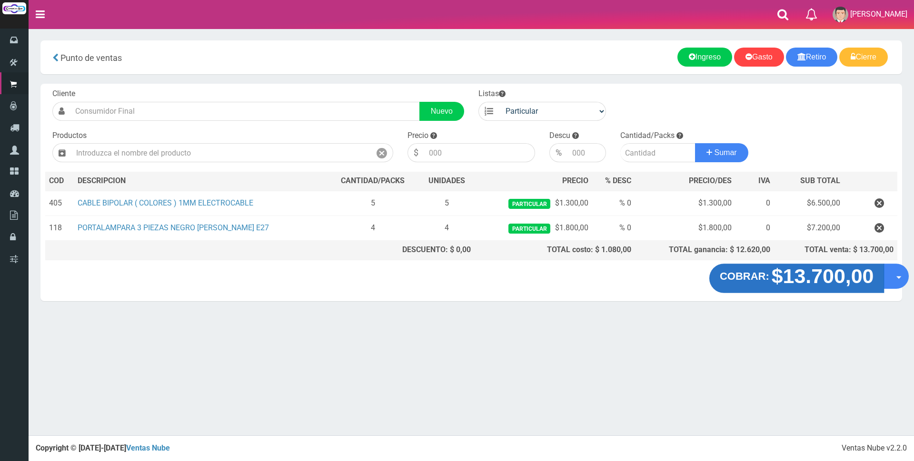
click at [850, 282] on strong "$13.700,00" at bounding box center [822, 276] width 102 height 22
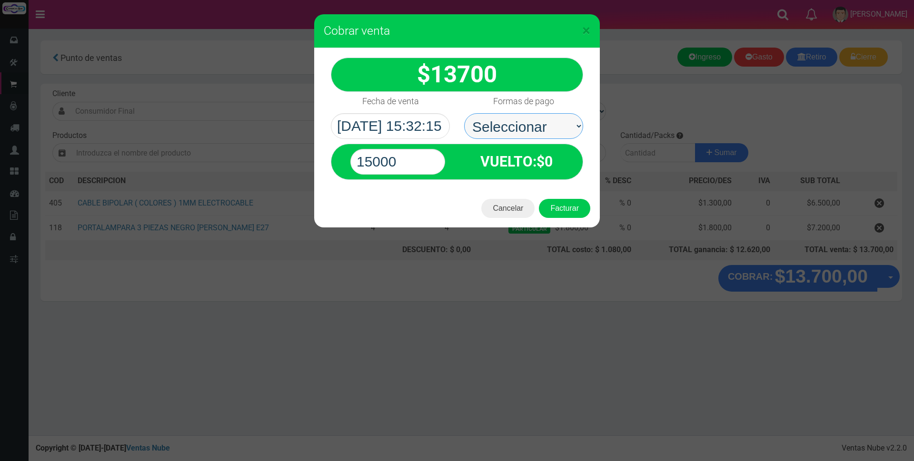
click at [548, 126] on select "Seleccionar Efectivo Tarjeta de Crédito Depósito Débito" at bounding box center [523, 126] width 119 height 26
select select "Tarjeta de Crédito"
click at [464, 113] on select "Seleccionar Efectivo Tarjeta de Crédito Depósito Débito" at bounding box center [523, 126] width 119 height 26
click at [413, 159] on input "15000" at bounding box center [397, 162] width 95 height 26
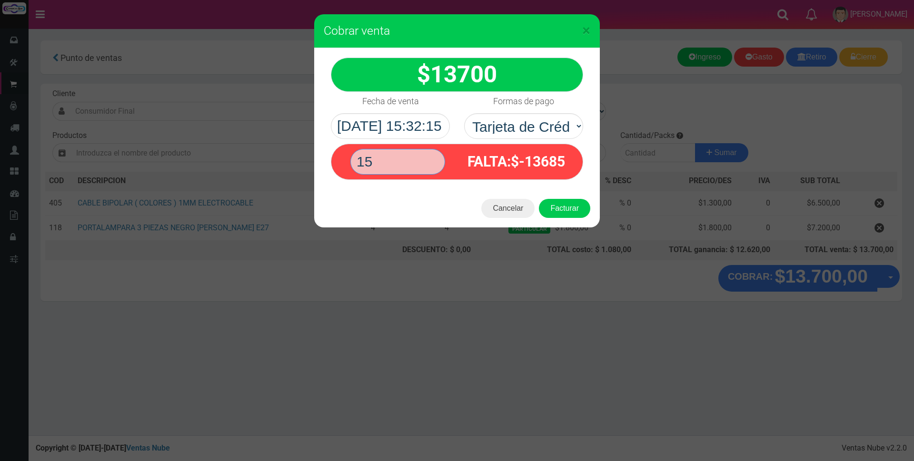
type input "1"
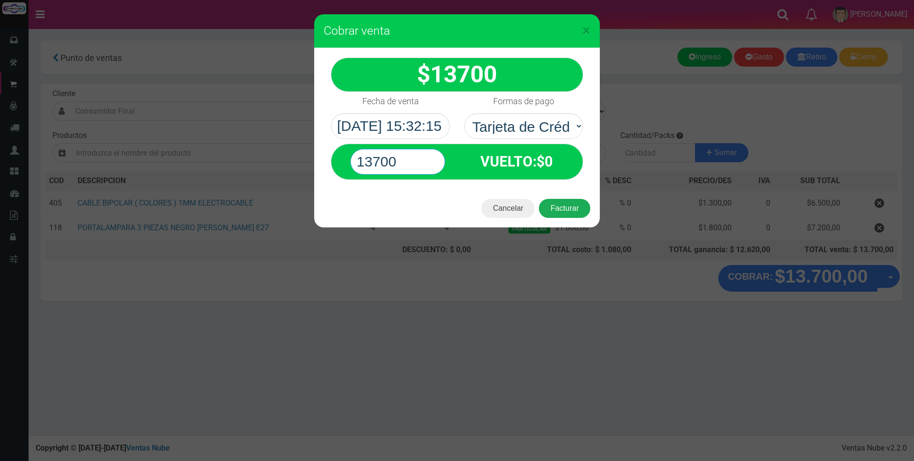
type input "13700"
click at [547, 205] on button "Facturar" at bounding box center [564, 208] width 51 height 19
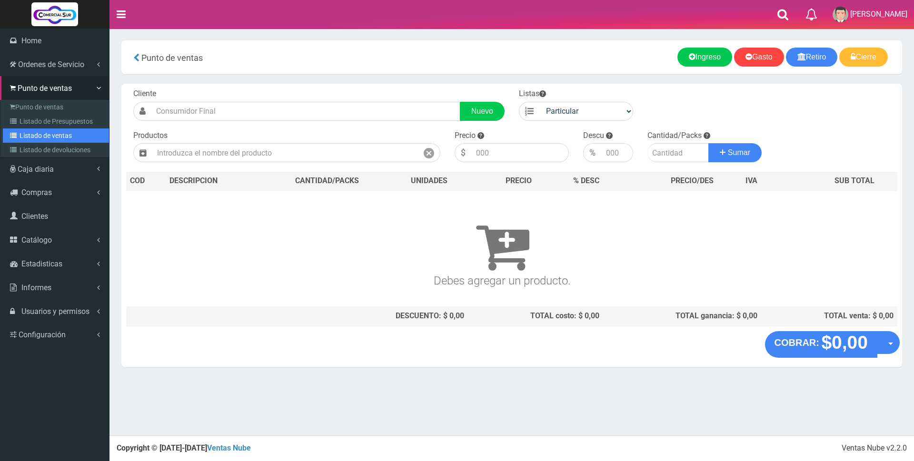
click at [36, 135] on link "Listado de ventas" at bounding box center [56, 135] width 106 height 14
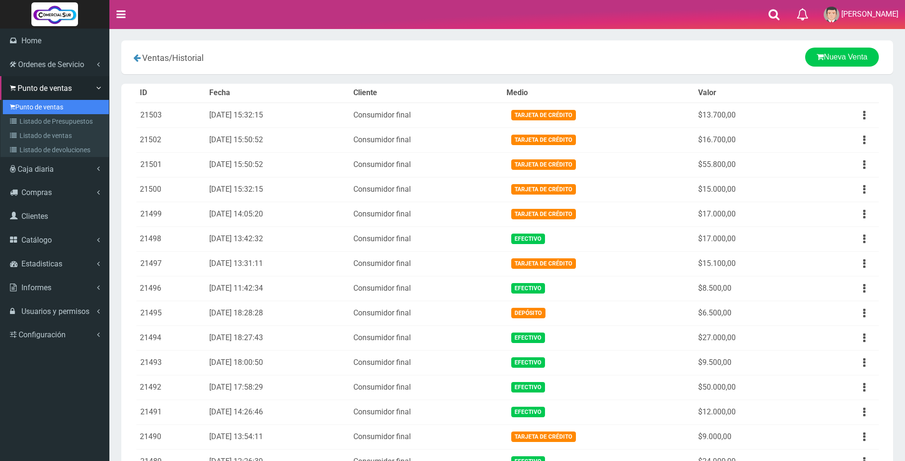
click at [41, 108] on link "Punto de ventas" at bounding box center [56, 107] width 106 height 14
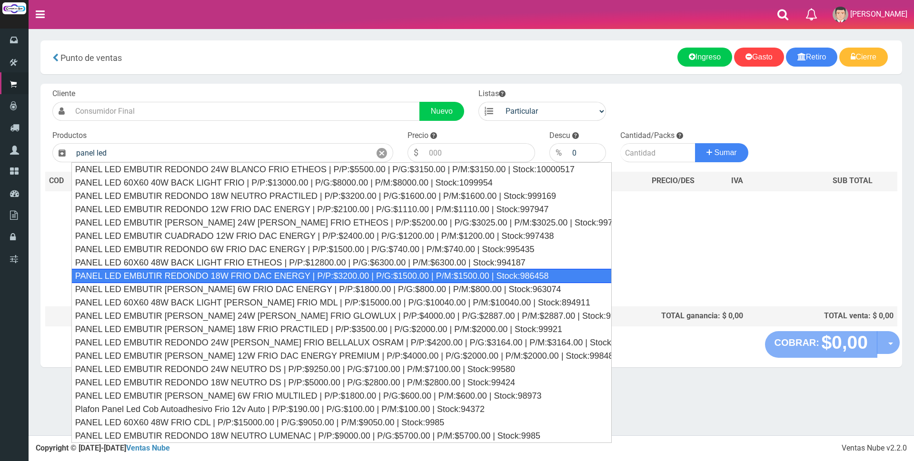
click at [219, 278] on div "PANEL LED EMBUTIR REDONDO 18W FRIO DAC ENERGY | P/P:$3200.00 | P/G:$1500.00 | P…" at bounding box center [341, 276] width 540 height 14
type input "PANEL LED EMBUTIR REDONDO 18W FRIO DAC ENERGY | P/P:$3200.00 | P/G:$1500.00 | P…"
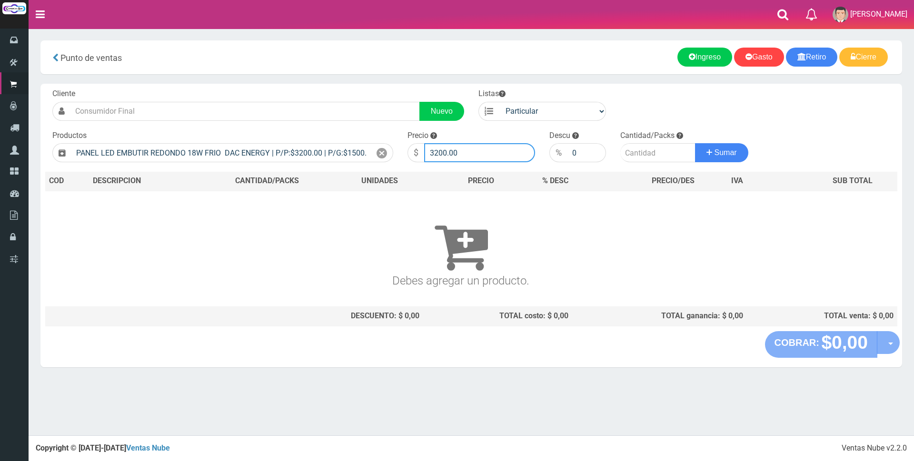
click at [490, 150] on input "3200.00" at bounding box center [479, 152] width 111 height 19
type input "3"
type input "8500"
click at [640, 154] on input "number" at bounding box center [657, 152] width 75 height 19
type input "3"
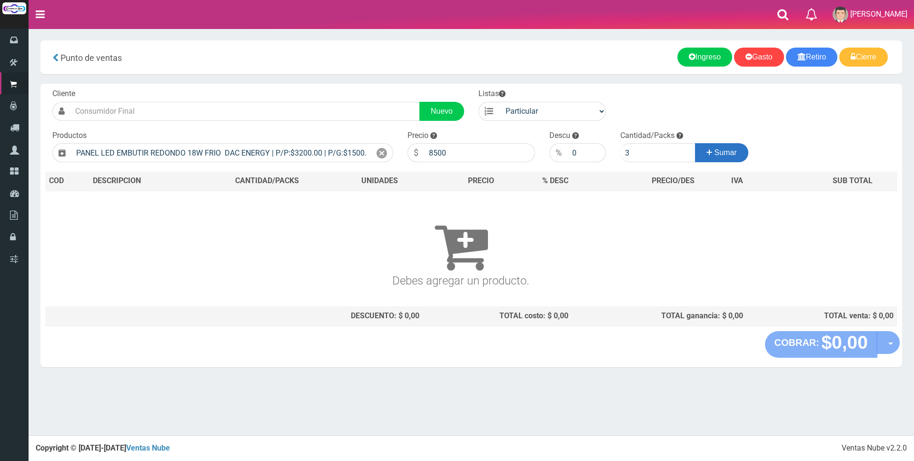
click at [728, 157] on span "Sumar" at bounding box center [725, 152] width 22 height 8
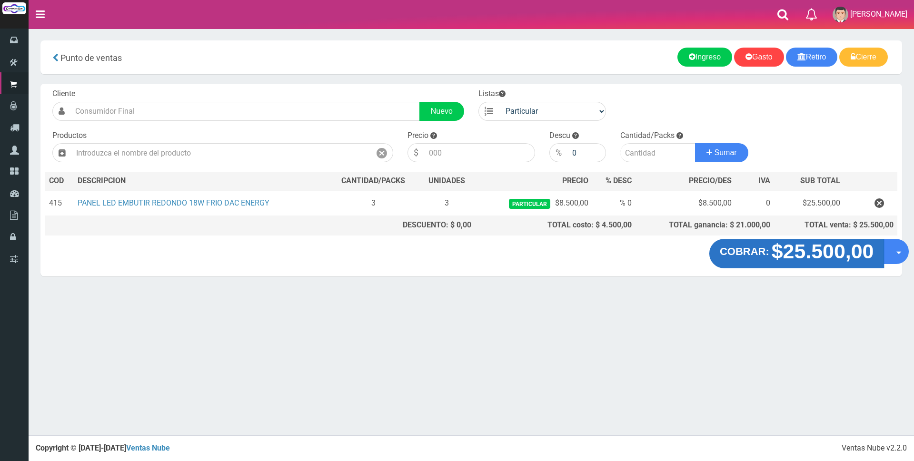
click at [806, 257] on strong "$25.500,00" at bounding box center [822, 251] width 102 height 22
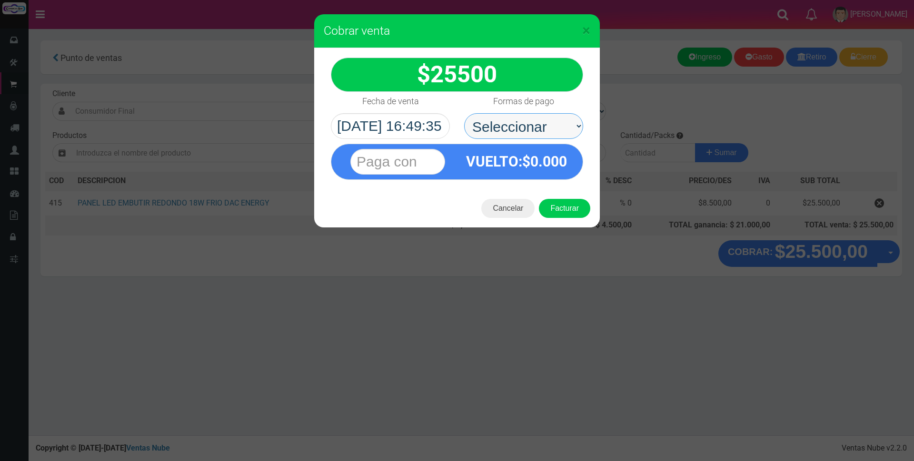
click at [551, 128] on select "Seleccionar Efectivo Tarjeta de Crédito Depósito Débito" at bounding box center [523, 126] width 119 height 26
select select "Tarjeta de Crédito"
click at [464, 113] on select "Seleccionar Efectivo Tarjeta de Crédito Depósito Débito" at bounding box center [523, 126] width 119 height 26
click at [420, 161] on input "text" at bounding box center [397, 162] width 95 height 26
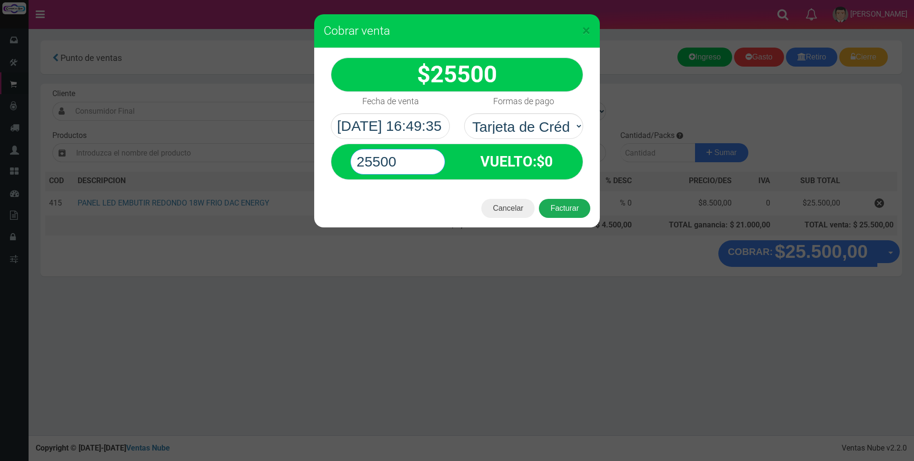
type input "25500"
click at [574, 209] on button "Facturar" at bounding box center [564, 208] width 51 height 19
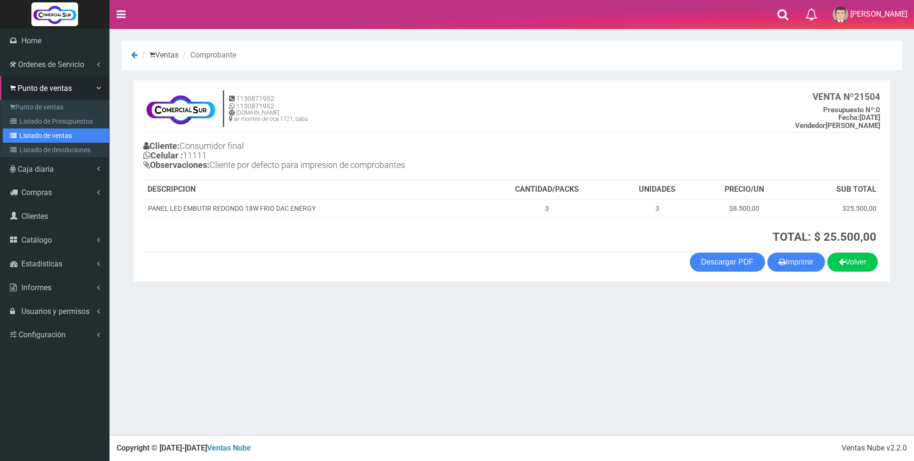
click at [58, 133] on link "Listado de ventas" at bounding box center [56, 135] width 106 height 14
